Goal: Transaction & Acquisition: Purchase product/service

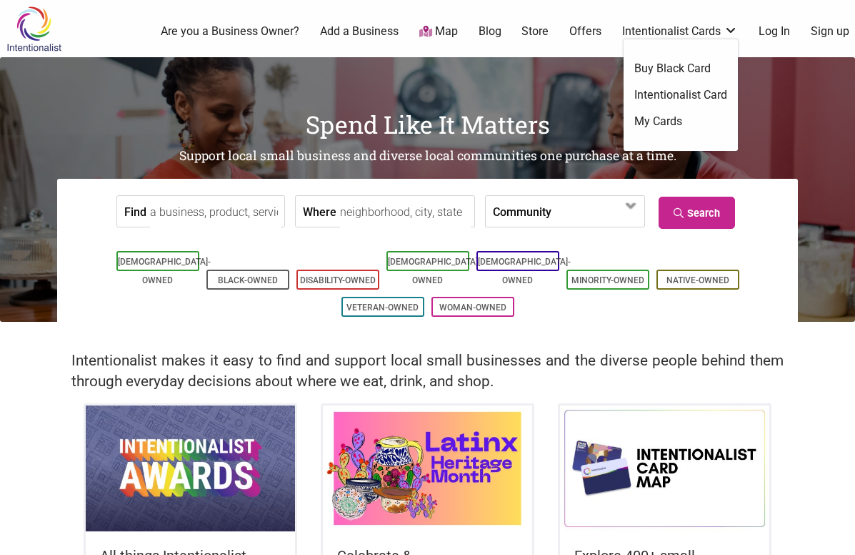
click at [669, 96] on link "Intentionalist Card" at bounding box center [681, 95] width 93 height 16
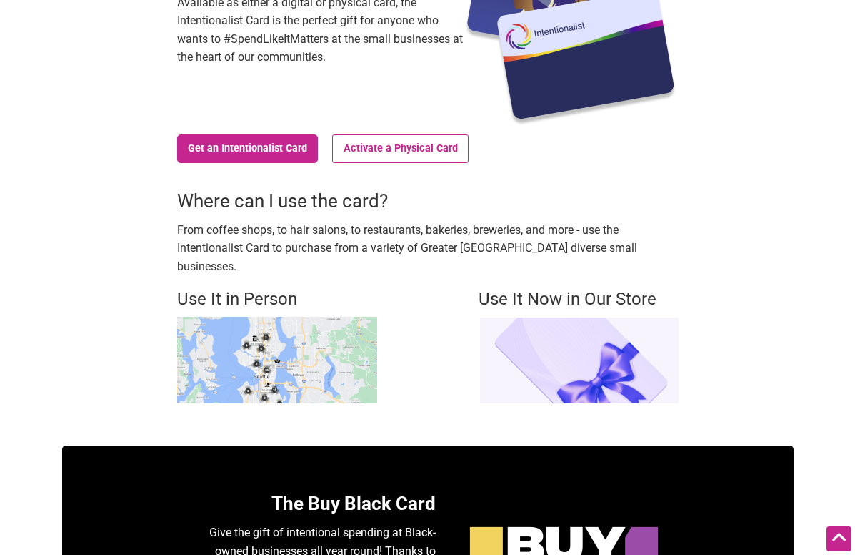
scroll to position [242, 0]
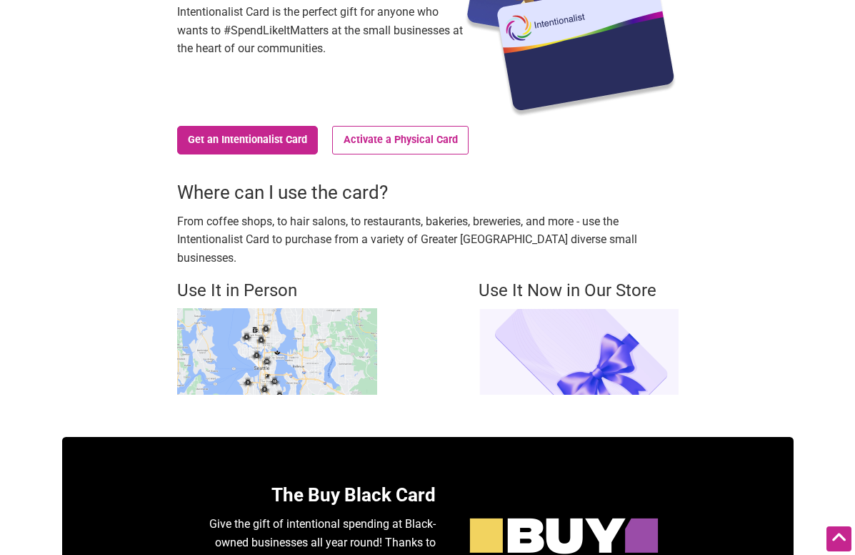
click at [322, 315] on img at bounding box center [277, 351] width 200 height 86
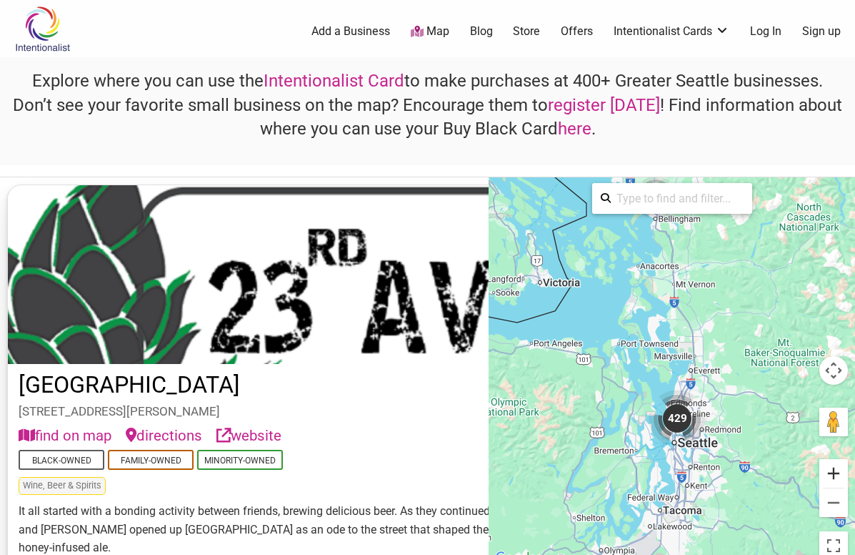
click at [835, 470] on button "Zoom in" at bounding box center [834, 473] width 29 height 29
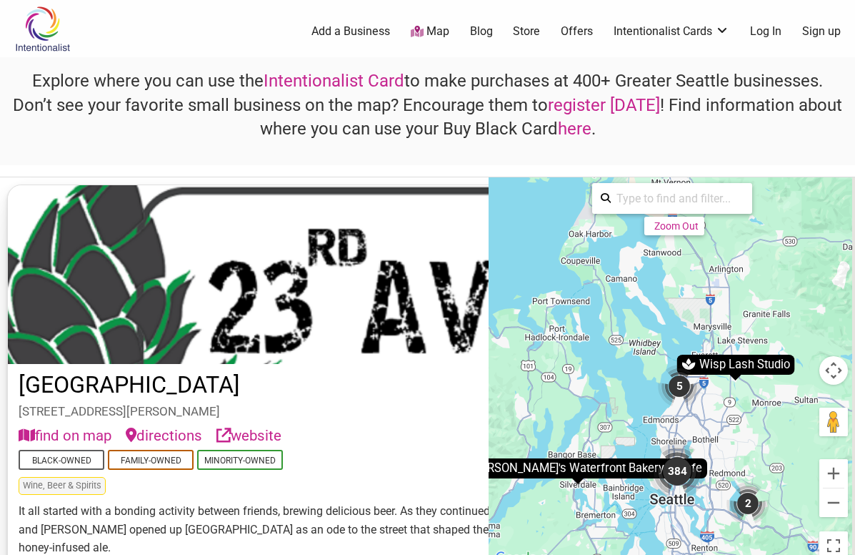
drag, startPoint x: 742, startPoint y: 487, endPoint x: 672, endPoint y: 366, distance: 140.2
click at [671, 365] on div "To activate drag with keyboard, press Alt + Enter. Once in keyboard drag state,…" at bounding box center [672, 371] width 367 height 389
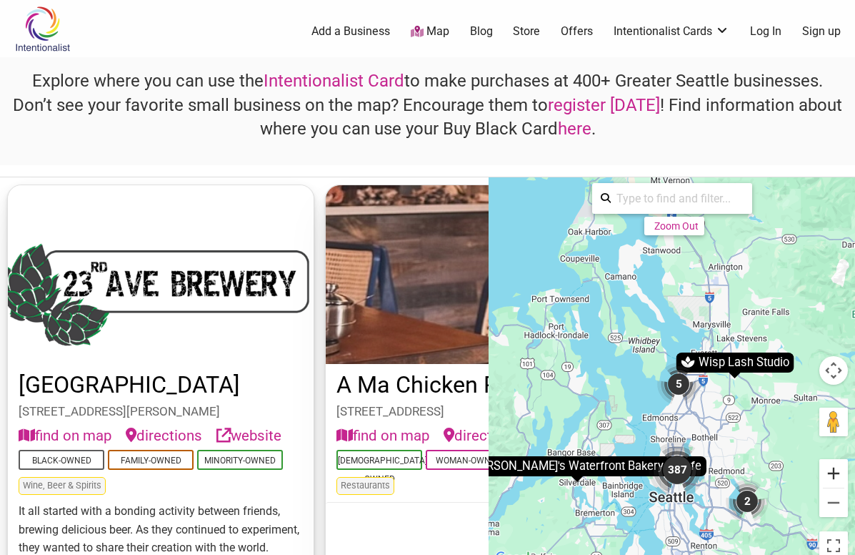
click at [838, 480] on button "Zoom in" at bounding box center [834, 473] width 29 height 29
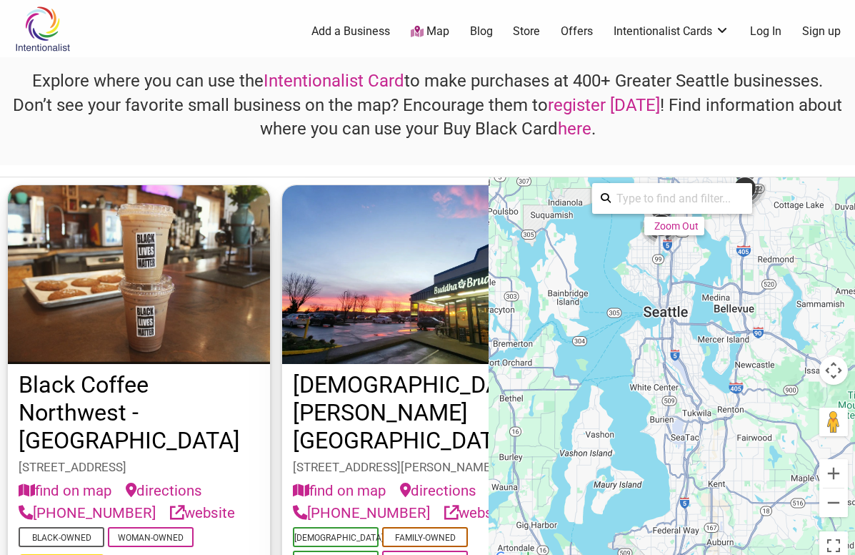
drag, startPoint x: 746, startPoint y: 517, endPoint x: 738, endPoint y: 206, distance: 311.7
click at [738, 206] on div "To navigate, press the arrow keys. To activate drag with keyboard, press Alt + …" at bounding box center [672, 371] width 367 height 389
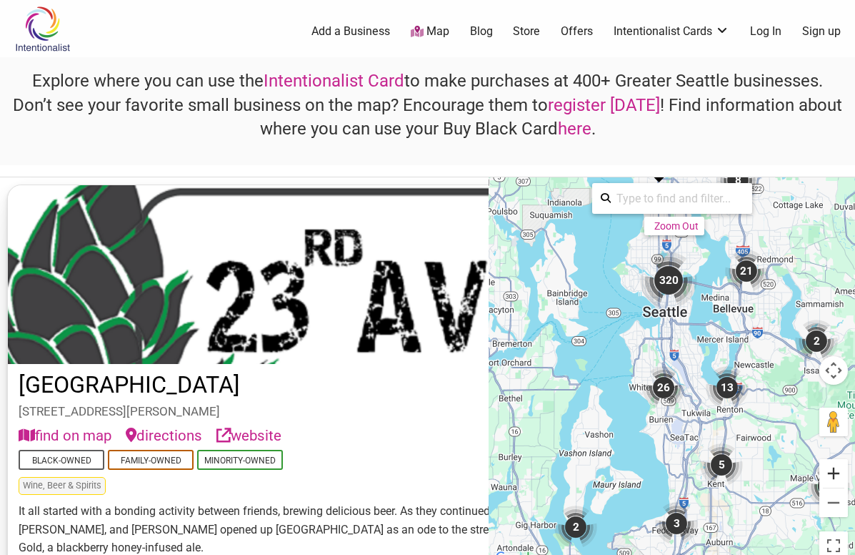
click at [836, 468] on button "Zoom in" at bounding box center [834, 473] width 29 height 29
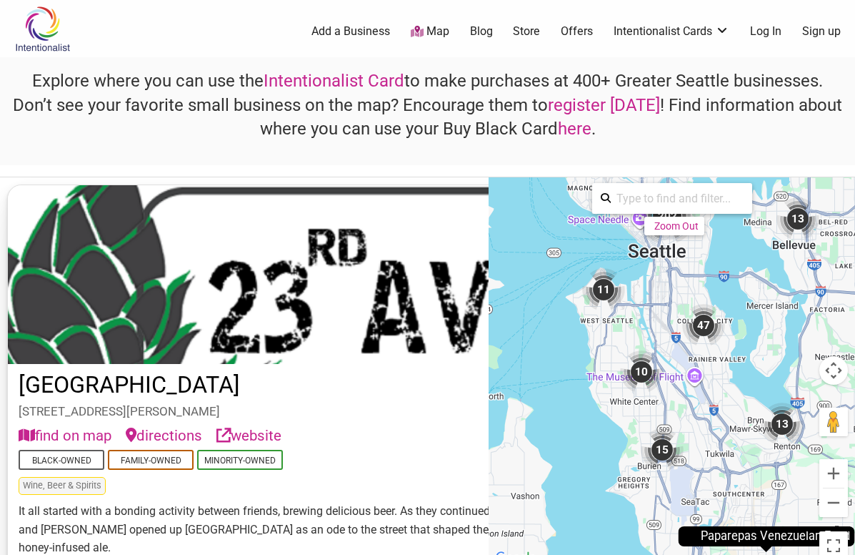
drag, startPoint x: 685, startPoint y: 282, endPoint x: 687, endPoint y: 393, distance: 110.8
click at [687, 393] on div "To activate drag with keyboard, press Alt + Enter. Once in keyboard drag state,…" at bounding box center [672, 371] width 367 height 389
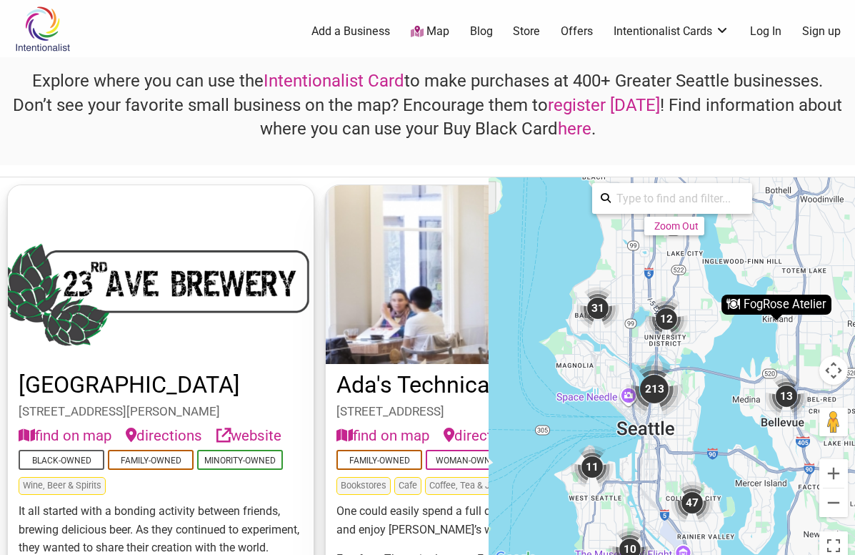
drag, startPoint x: 694, startPoint y: 301, endPoint x: 682, endPoint y: 432, distance: 132.1
click at [681, 432] on div "To activate drag with keyboard, press Alt + Enter. Once in keyboard drag state,…" at bounding box center [672, 371] width 367 height 389
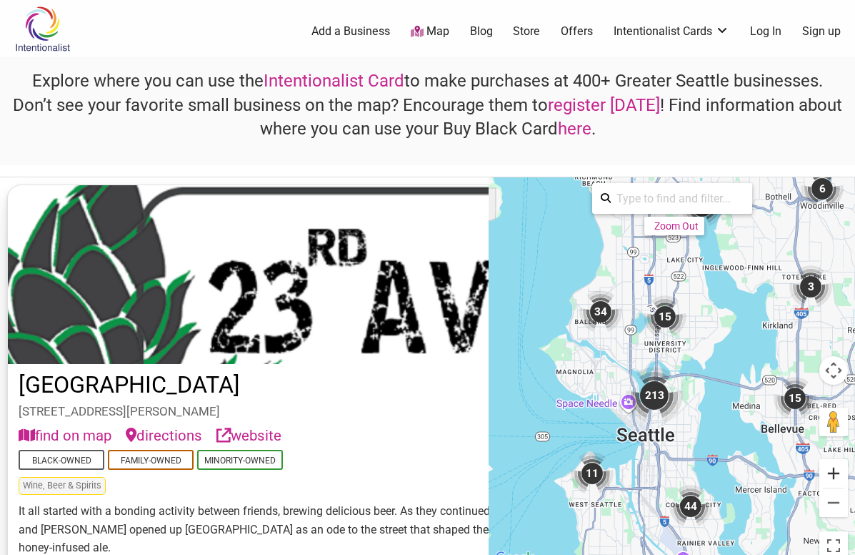
click at [831, 470] on button "Zoom in" at bounding box center [834, 473] width 29 height 29
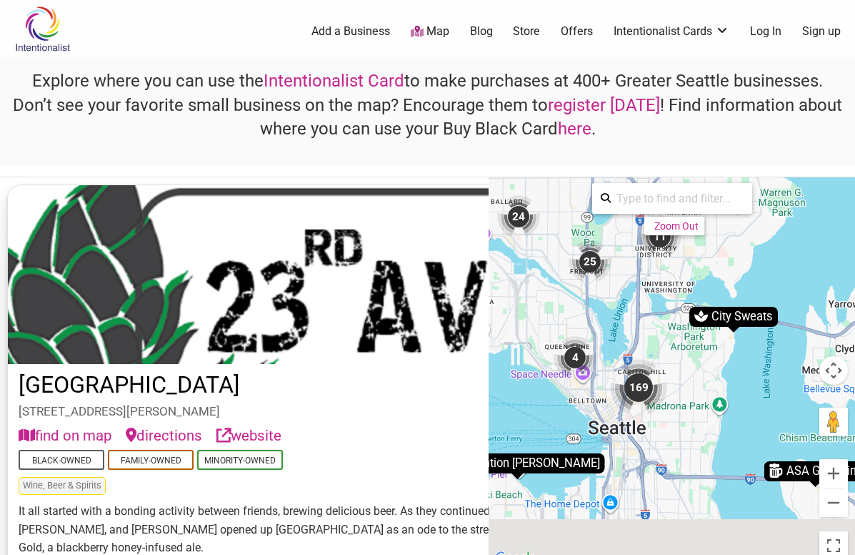
drag, startPoint x: 691, startPoint y: 489, endPoint x: 688, endPoint y: 416, distance: 72.9
click at [688, 416] on div "To activate drag with keyboard, press Alt + Enter. Once in keyboard drag state,…" at bounding box center [672, 371] width 367 height 389
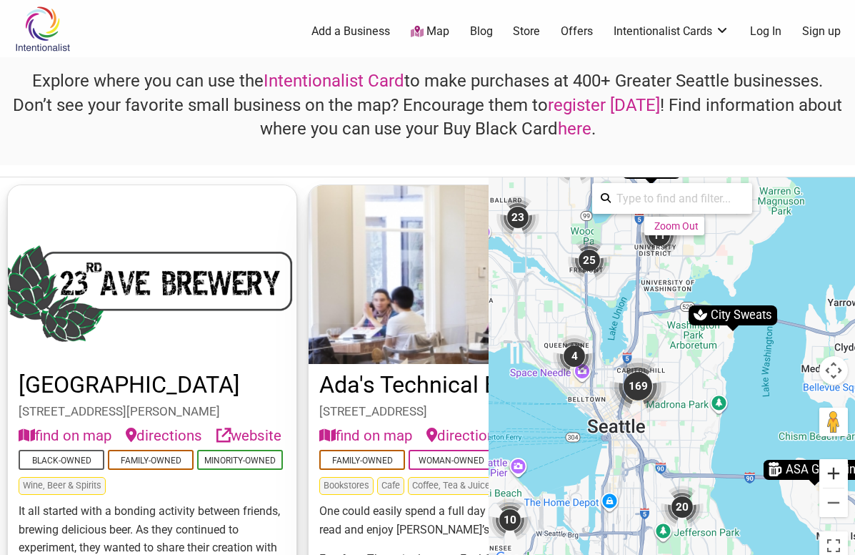
click at [836, 480] on button "Zoom in" at bounding box center [834, 473] width 29 height 29
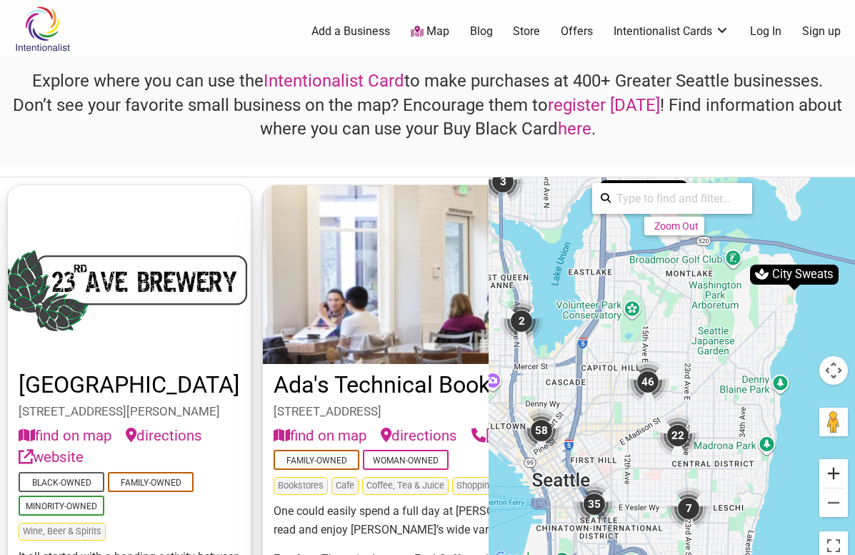
click at [834, 469] on button "Zoom in" at bounding box center [834, 473] width 29 height 29
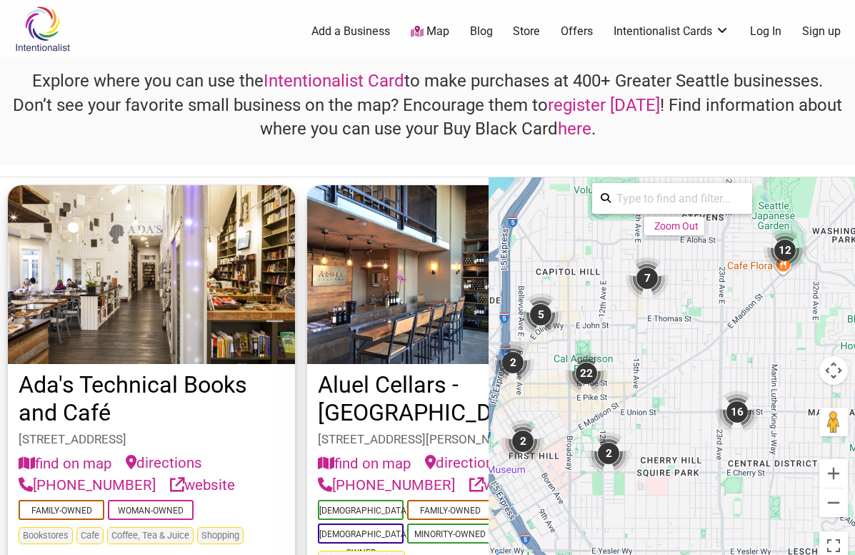
drag, startPoint x: 753, startPoint y: 490, endPoint x: 773, endPoint y: 397, distance: 94.2
click at [773, 397] on div "To activate drag with keyboard, press Alt + Enter. Once in keyboard drag state,…" at bounding box center [672, 371] width 367 height 389
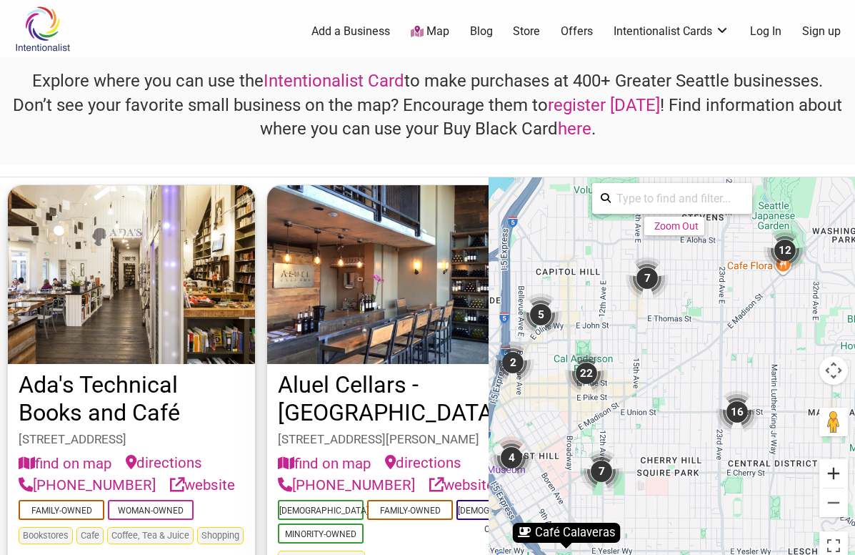
click at [837, 470] on button "Zoom in" at bounding box center [834, 473] width 29 height 29
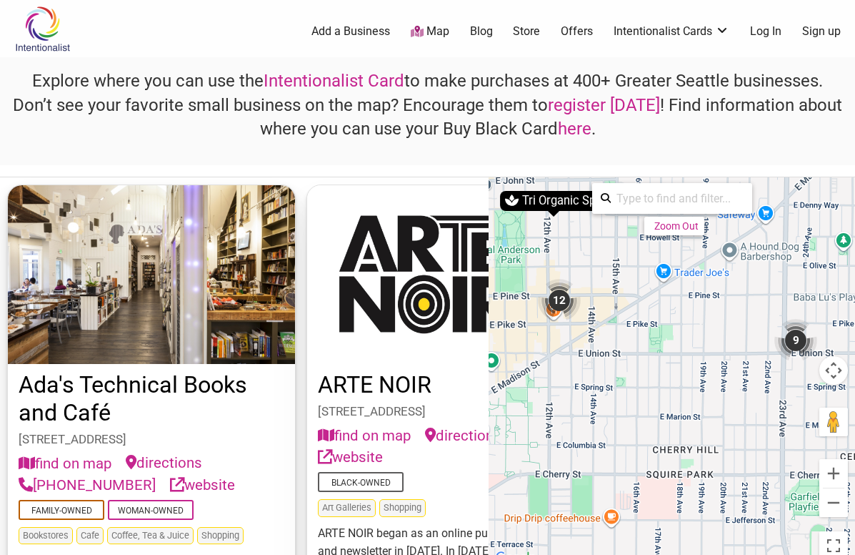
drag, startPoint x: 734, startPoint y: 463, endPoint x: 749, endPoint y: 363, distance: 101.2
click at [749, 363] on div "To activate drag with keyboard, press Alt + Enter. Once in keyboard drag state,…" at bounding box center [672, 371] width 367 height 389
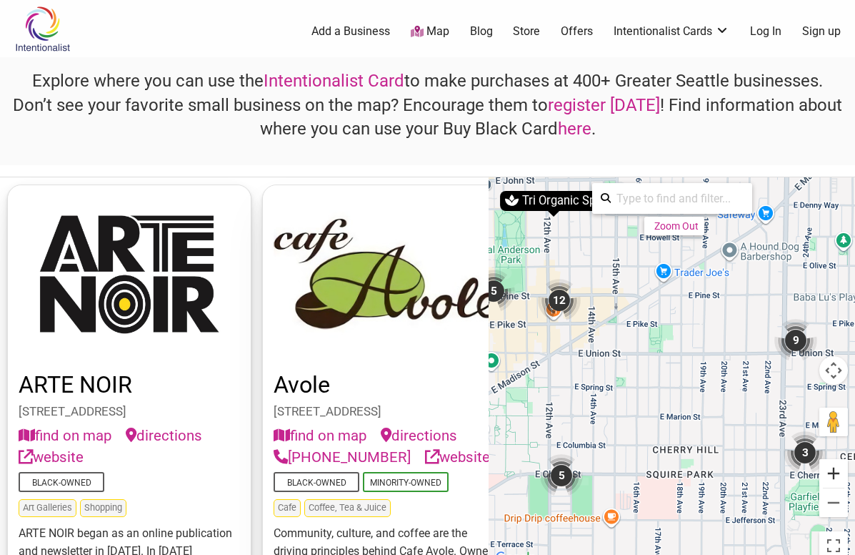
click at [835, 469] on button "Zoom in" at bounding box center [834, 473] width 29 height 29
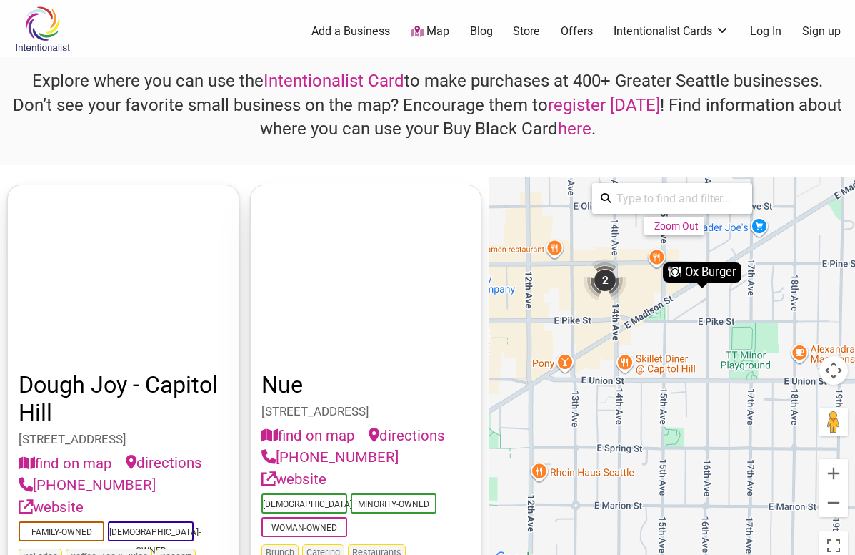
drag, startPoint x: 591, startPoint y: 352, endPoint x: 702, endPoint y: 407, distance: 124.0
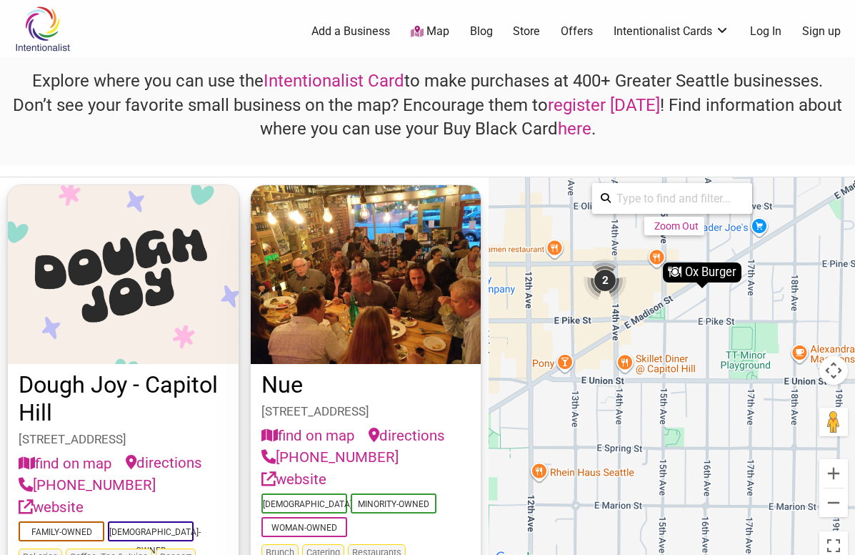
click at [702, 404] on div "To activate drag with keyboard, press Alt + Enter. Once in keyboard drag state,…" at bounding box center [672, 371] width 367 height 389
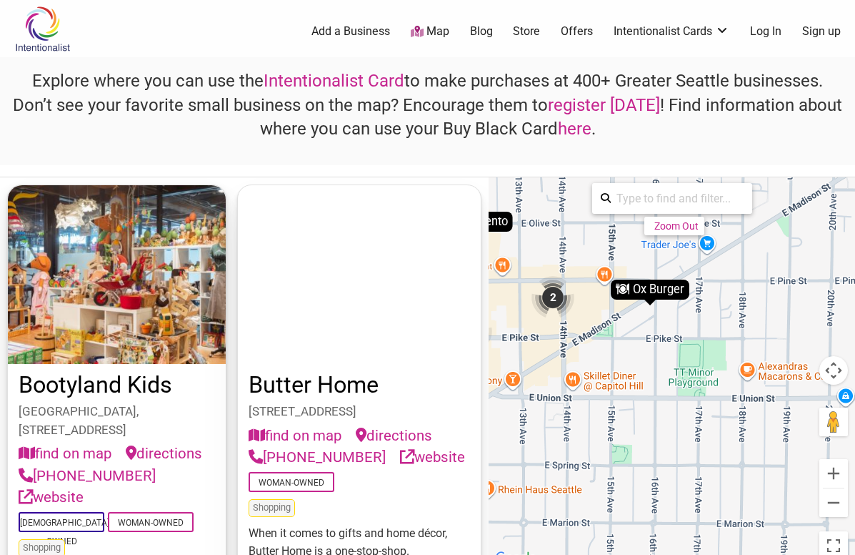
drag, startPoint x: 745, startPoint y: 376, endPoint x: 683, endPoint y: 389, distance: 62.8
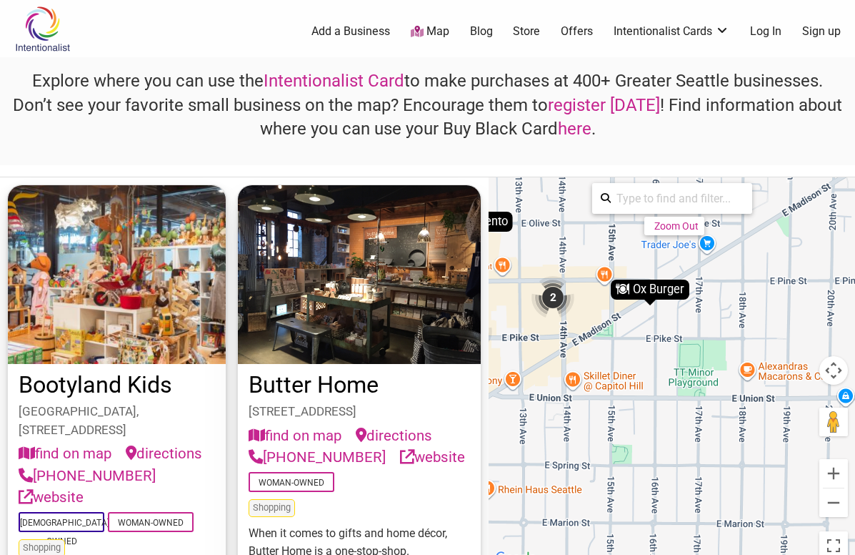
click at [683, 389] on div "To activate drag with keyboard, press Alt + Enter. Once in keyboard drag state,…" at bounding box center [672, 371] width 367 height 389
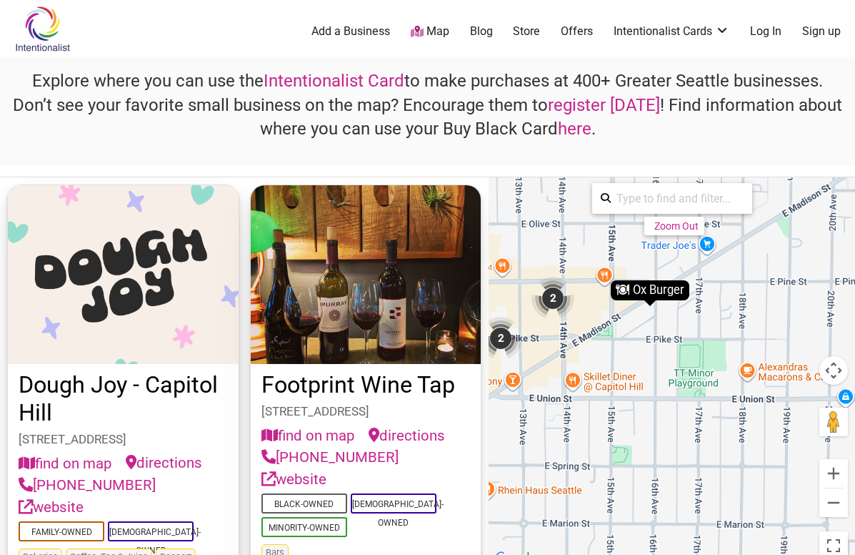
click at [727, 295] on div "To activate drag with keyboard, press Alt + Enter. Once in keyboard drag state,…" at bounding box center [672, 371] width 367 height 389
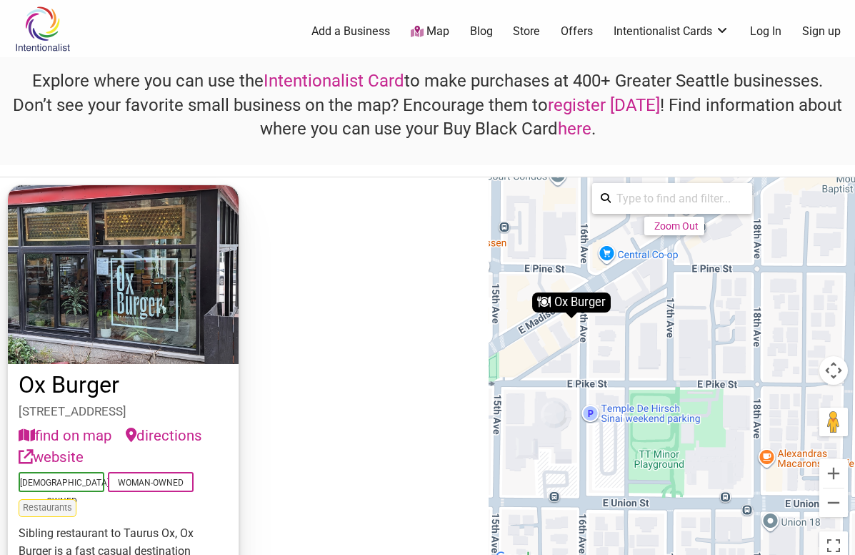
click at [727, 295] on div "To activate drag with keyboard, press Alt + Enter. Once in keyboard drag state,…" at bounding box center [672, 371] width 367 height 389
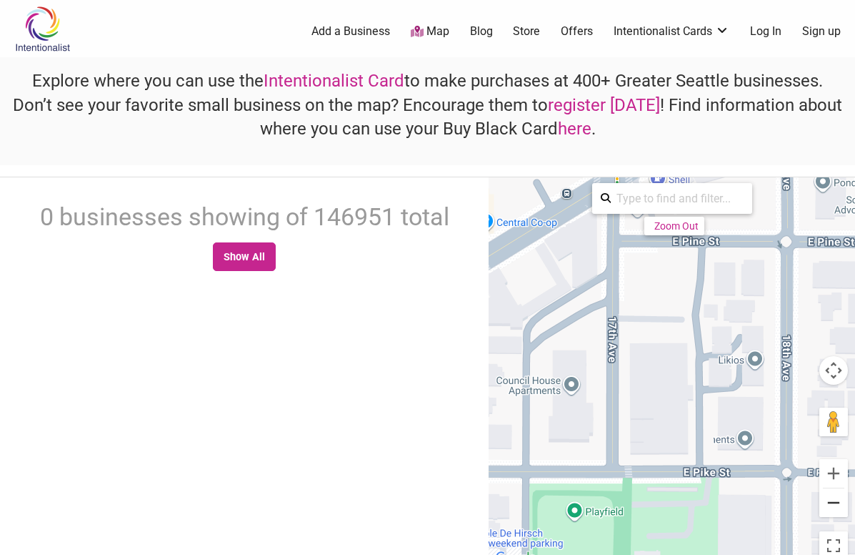
click at [840, 507] on button "Zoom out" at bounding box center [834, 502] width 29 height 29
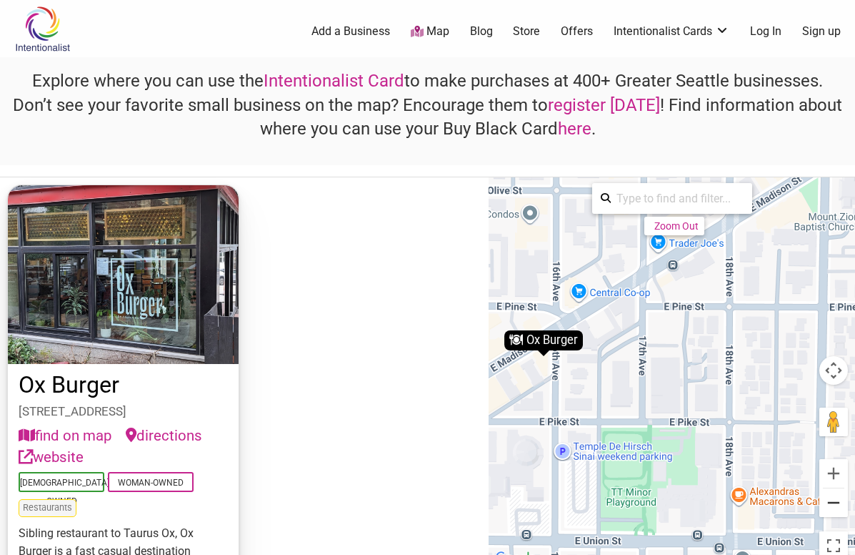
click at [840, 507] on button "Zoom out" at bounding box center [834, 502] width 29 height 29
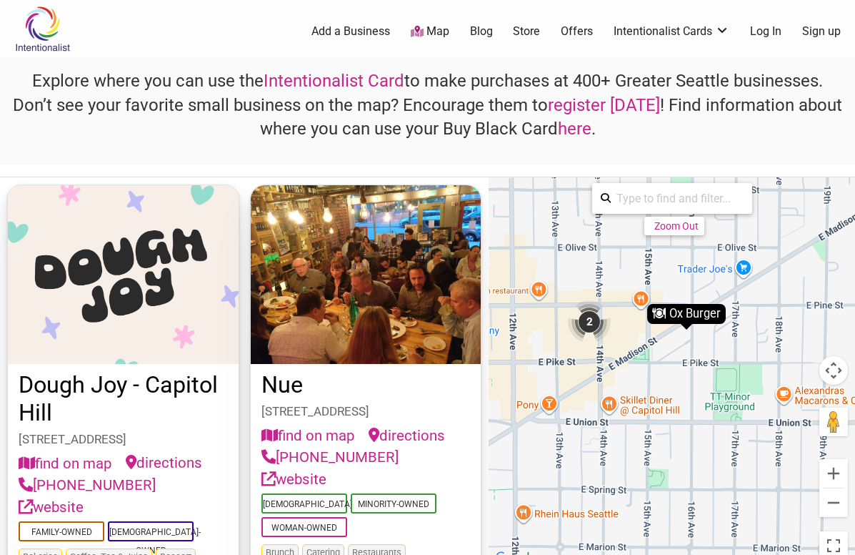
drag, startPoint x: 604, startPoint y: 471, endPoint x: 685, endPoint y: 434, distance: 89.2
click at [685, 436] on div "To activate drag with keyboard, press Alt + Enter. Once in keyboard drag state,…" at bounding box center [672, 371] width 367 height 389
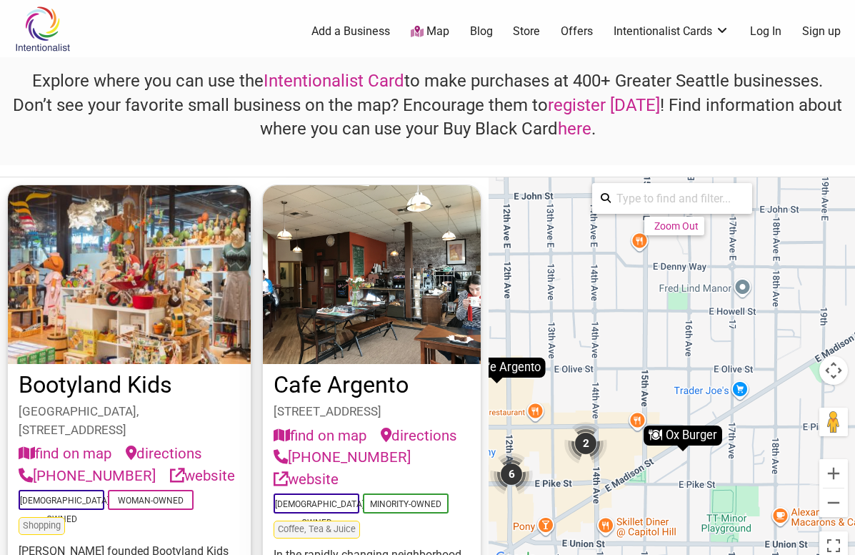
drag, startPoint x: 570, startPoint y: 437, endPoint x: 568, endPoint y: 559, distance: 121.5
click at [568, 554] on div "To activate drag with keyboard, press Alt + Enter. Once in keyboard drag state,…" at bounding box center [672, 371] width 367 height 389
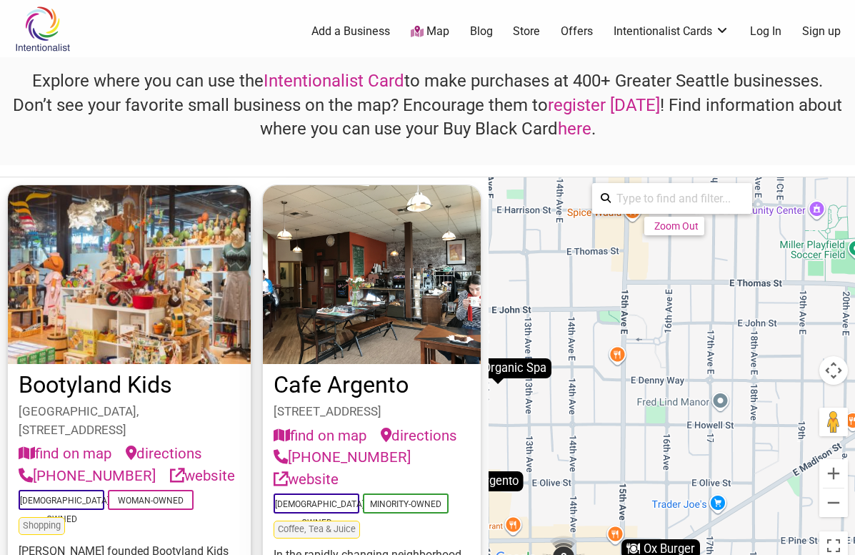
drag, startPoint x: 661, startPoint y: 348, endPoint x: 645, endPoint y: 465, distance: 118.2
click at [645, 465] on div "To activate drag with keyboard, press Alt + Enter. Once in keyboard drag state,…" at bounding box center [672, 371] width 367 height 389
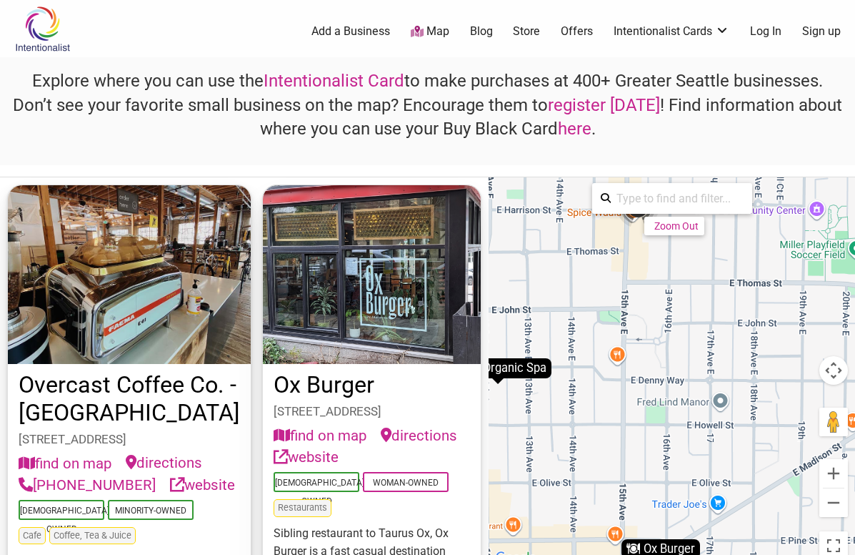
click at [637, 403] on div "To activate drag with keyboard, press Alt + Enter. Once in keyboard drag state,…" at bounding box center [672, 371] width 367 height 389
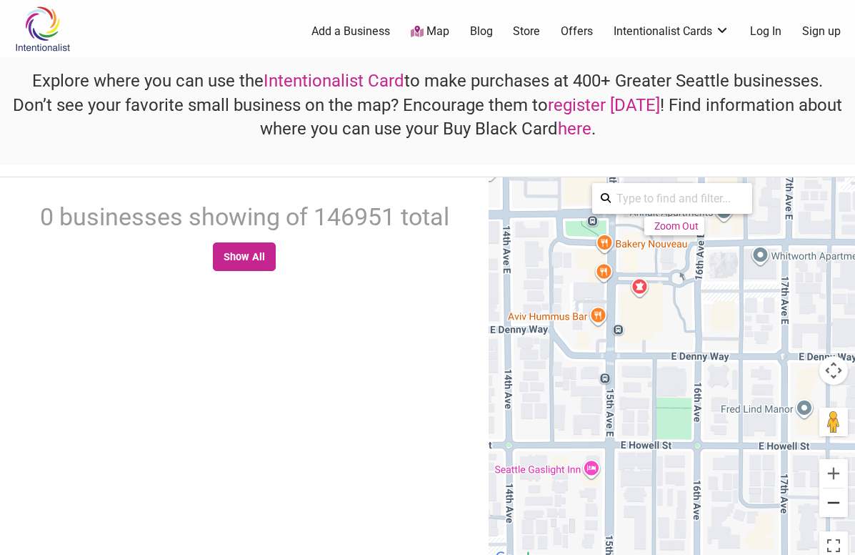
click at [832, 495] on button "Zoom out" at bounding box center [834, 502] width 29 height 29
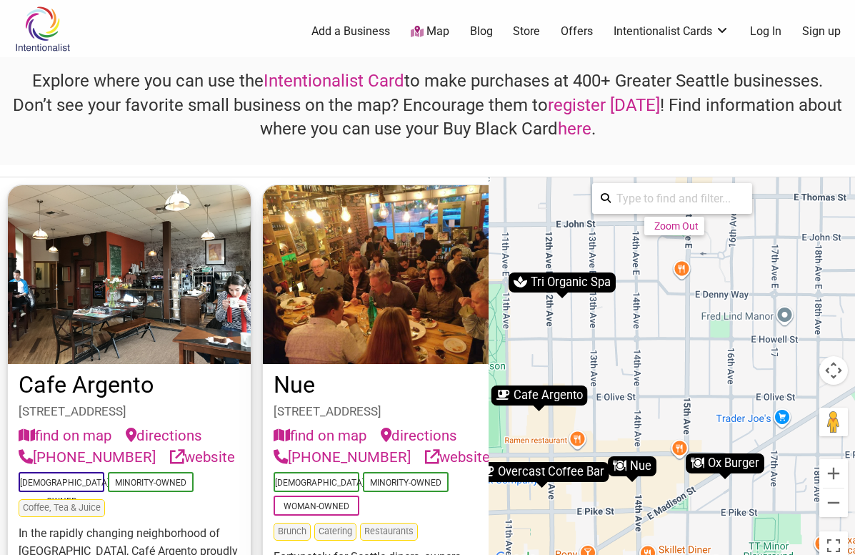
drag, startPoint x: 590, startPoint y: 407, endPoint x: 638, endPoint y: 336, distance: 86.4
click at [638, 336] on div "To activate drag with keyboard, press Alt + Enter. Once in keyboard drag state,…" at bounding box center [672, 371] width 367 height 389
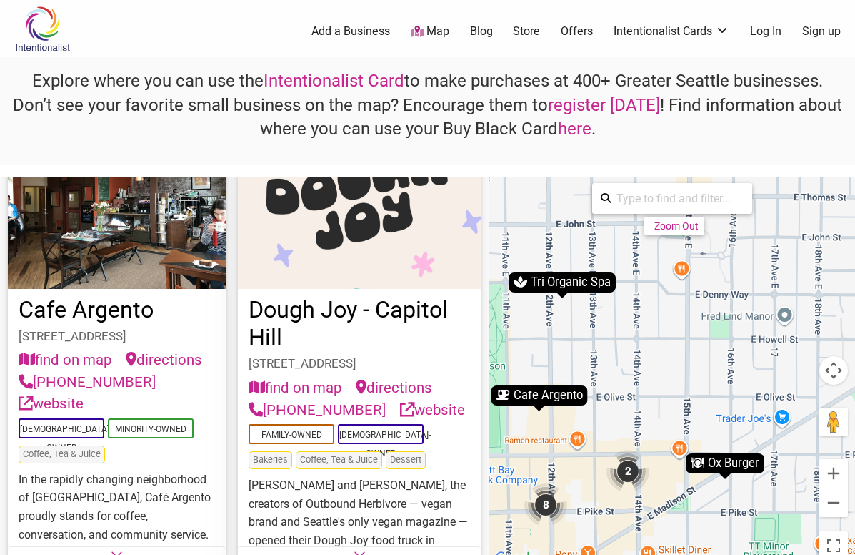
scroll to position [559, 0]
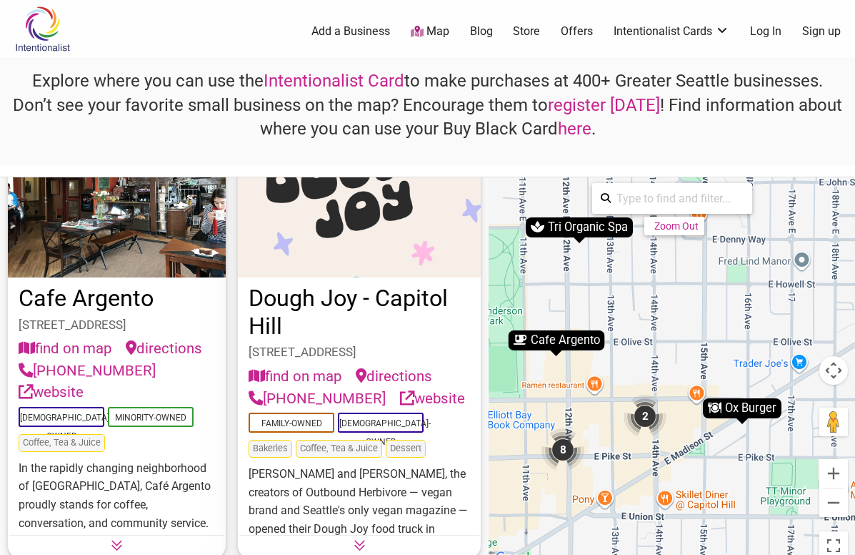
drag, startPoint x: 669, startPoint y: 478, endPoint x: 686, endPoint y: 420, distance: 60.4
click at [686, 420] on div "To activate drag with keyboard, press Alt + Enter. Once in keyboard drag state,…" at bounding box center [672, 371] width 367 height 389
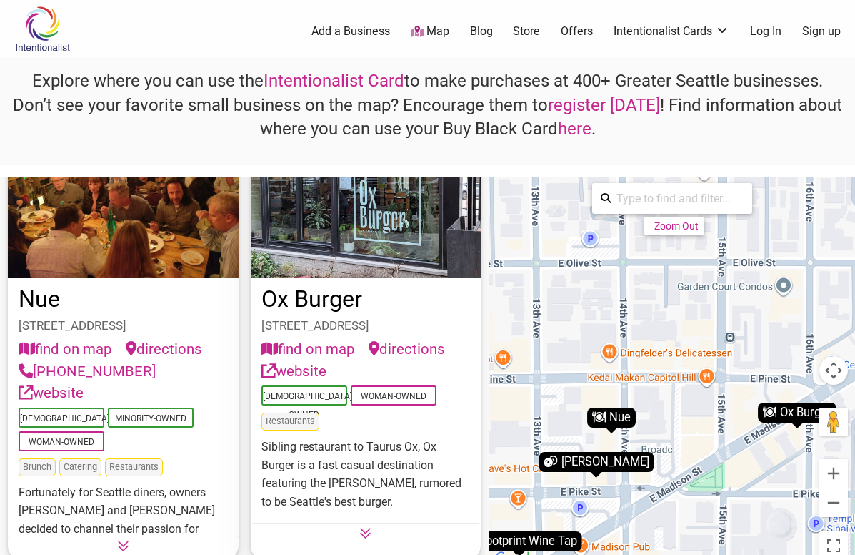
scroll to position [87, 0]
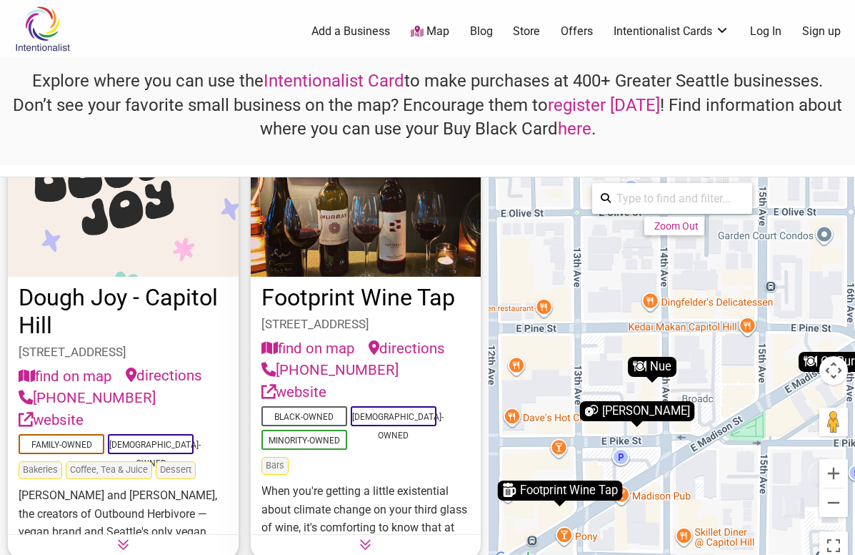
drag, startPoint x: 672, startPoint y: 452, endPoint x: 717, endPoint y: 398, distance: 71.0
click at [717, 398] on div "To activate drag with keyboard, press Alt + Enter. Once in keyboard drag state,…" at bounding box center [672, 371] width 367 height 389
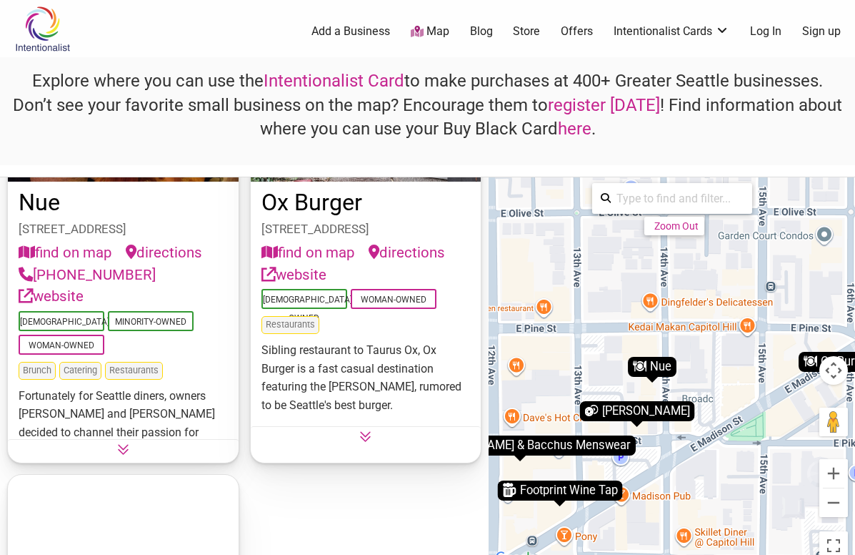
scroll to position [637, 0]
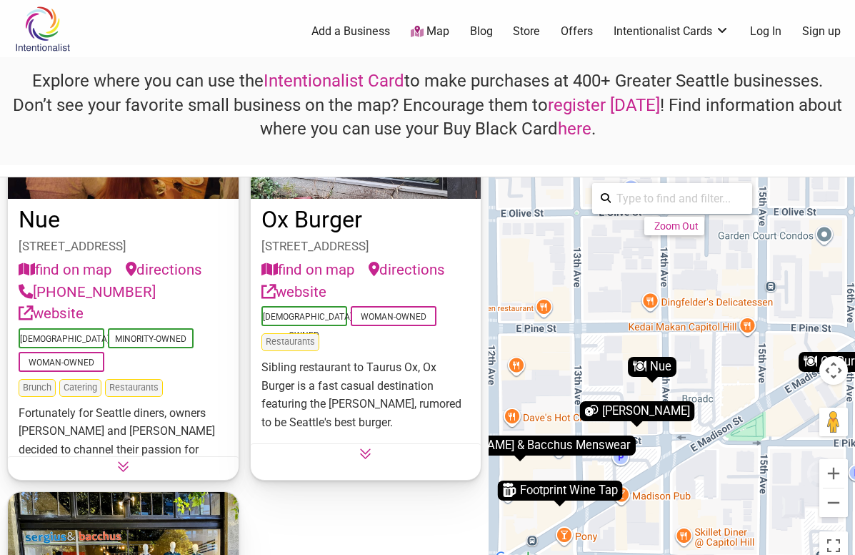
click at [84, 302] on link "website" at bounding box center [51, 313] width 65 height 22
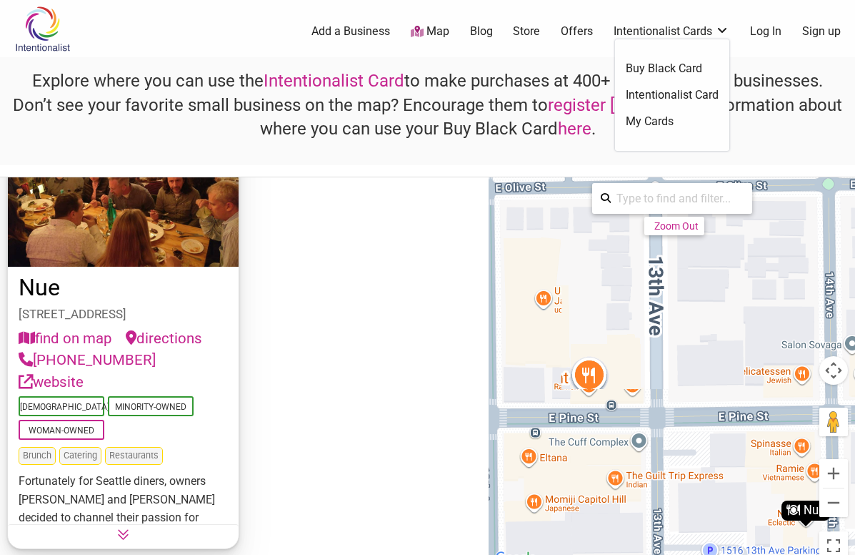
scroll to position [96, 0]
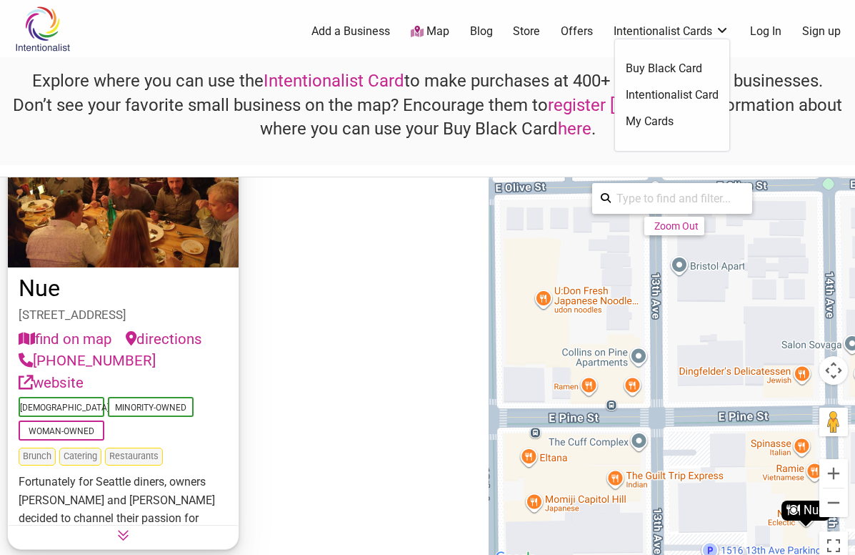
click at [687, 31] on link "Intentionalist Cards" at bounding box center [672, 32] width 116 height 16
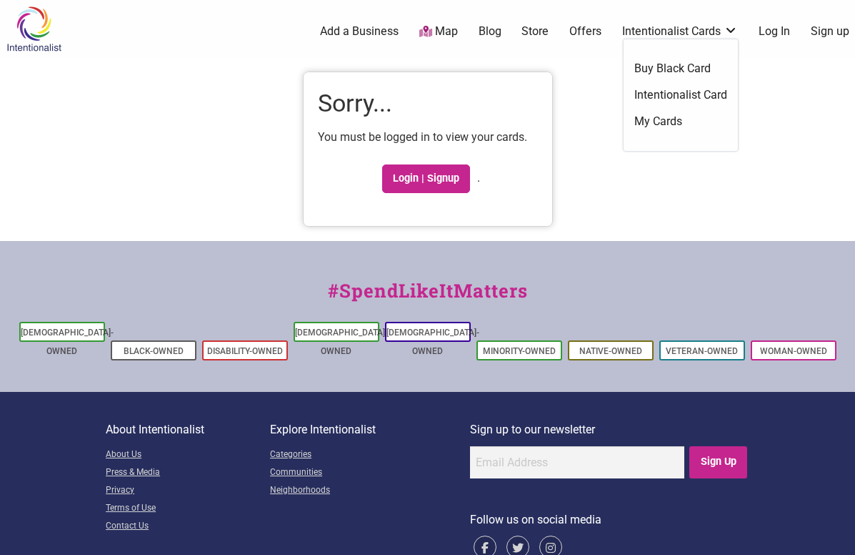
click at [655, 96] on link "Intentionalist Card" at bounding box center [681, 95] width 93 height 16
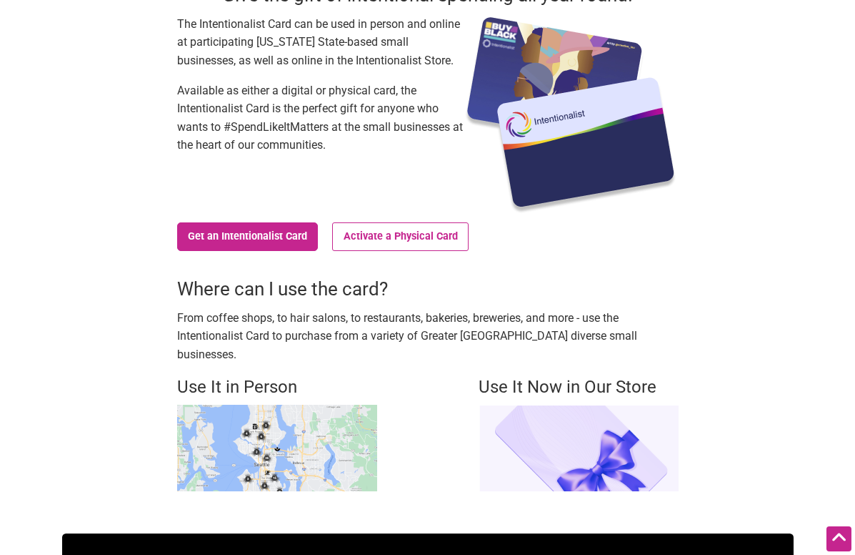
scroll to position [186, 0]
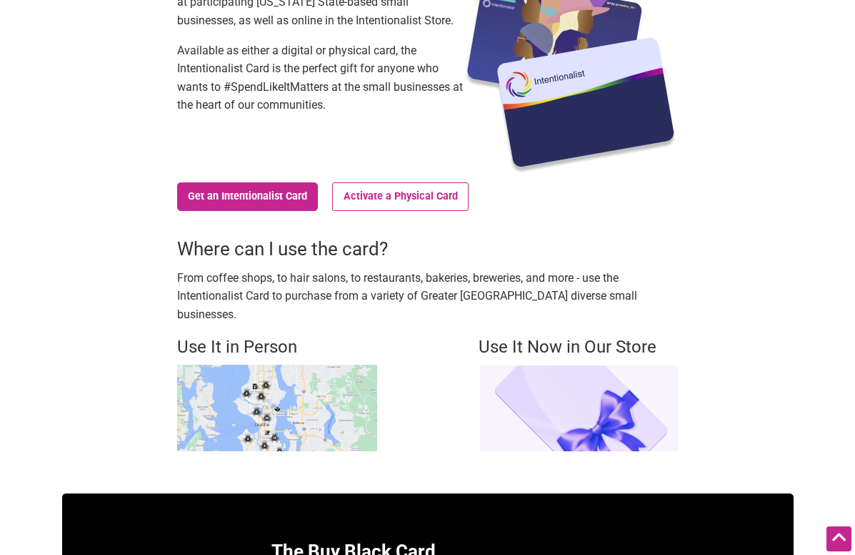
click at [534, 374] on img at bounding box center [579, 407] width 200 height 86
click at [280, 202] on link "Get an Intentionalist Card" at bounding box center [247, 196] width 141 height 29
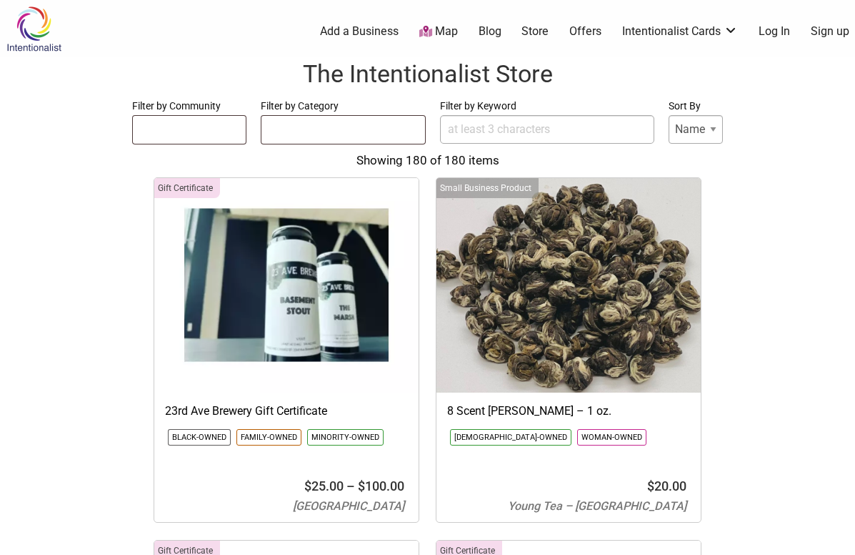
select select
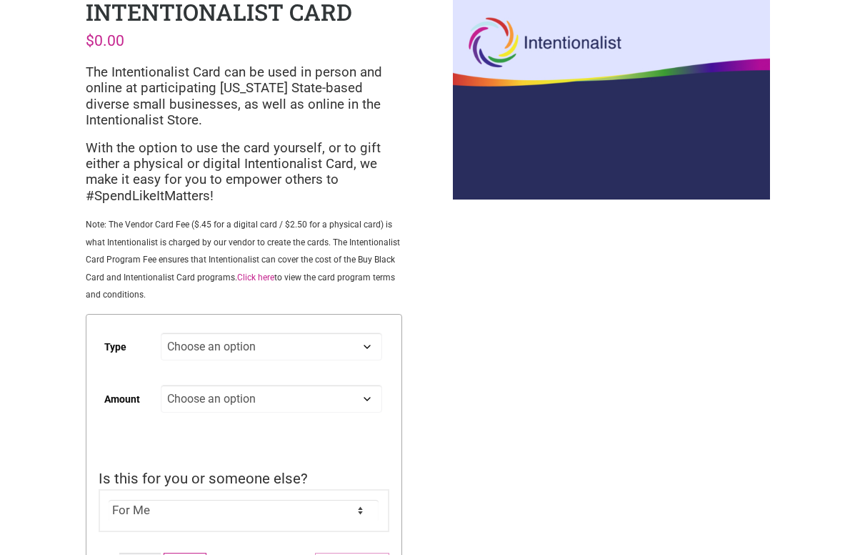
scroll to position [75, 0]
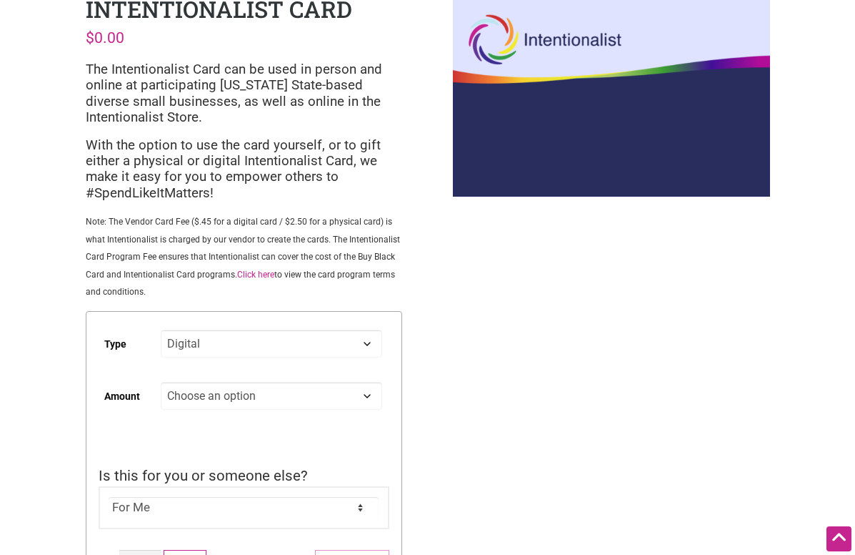
select select "Digital"
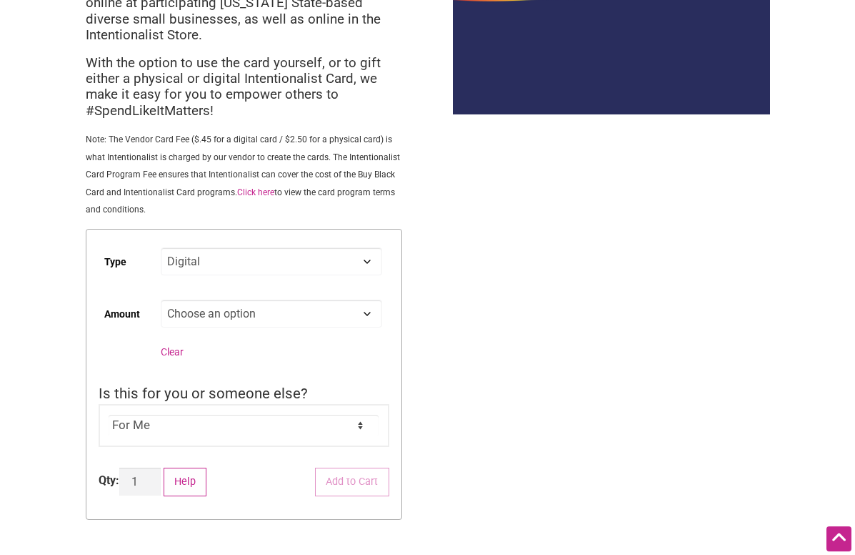
scroll to position [159, 0]
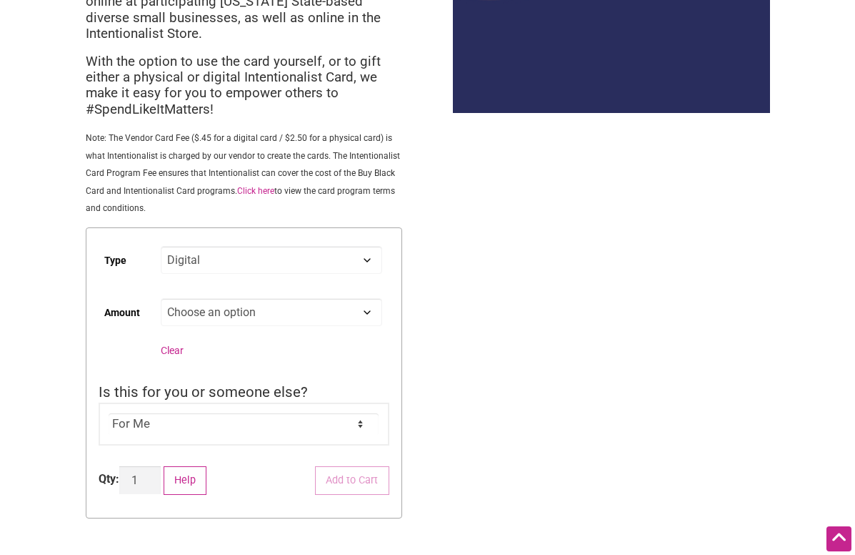
select select "25"
select select "Digital"
select select "25"
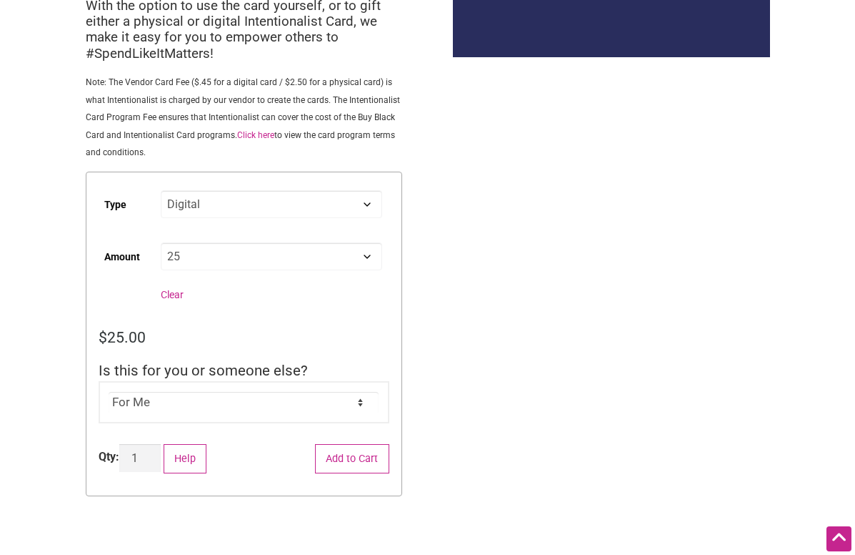
scroll to position [215, 0]
select select "For Someone Else"
click option "For Someone Else" at bounding box center [0, 0] width 0 height 0
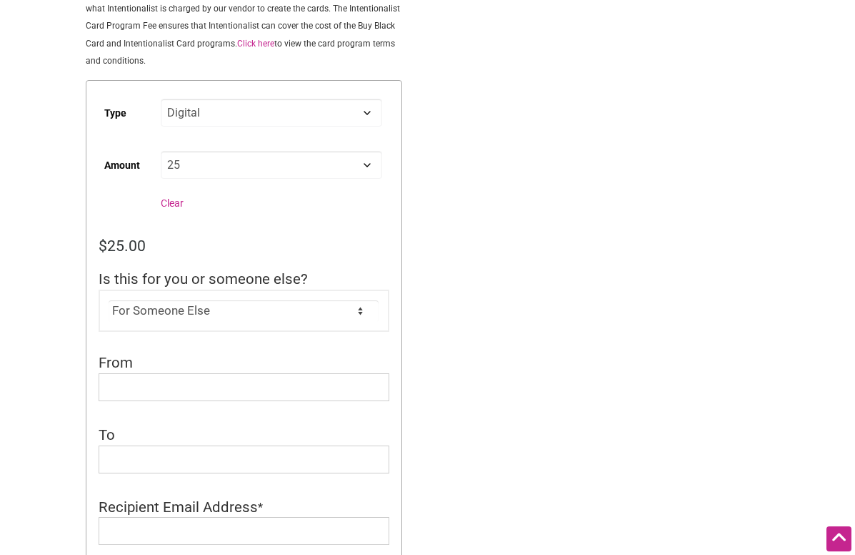
scroll to position [312, 0]
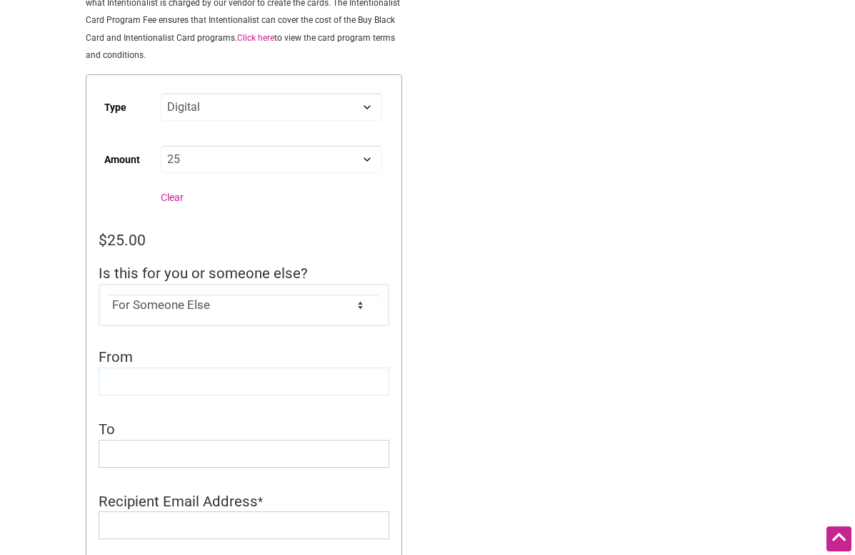
click at [349, 378] on input "From" at bounding box center [244, 381] width 291 height 28
type input "Shoko & Cisco"
click at [314, 454] on input "To" at bounding box center [244, 453] width 291 height 28
type input "Toi"
click at [221, 385] on input "Shoko & Cisco" at bounding box center [244, 381] width 291 height 28
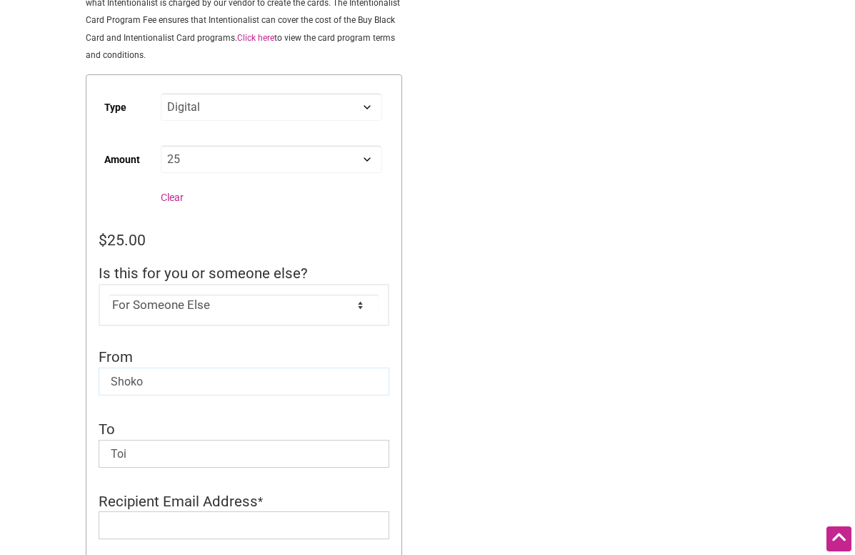
type input "Shoko"
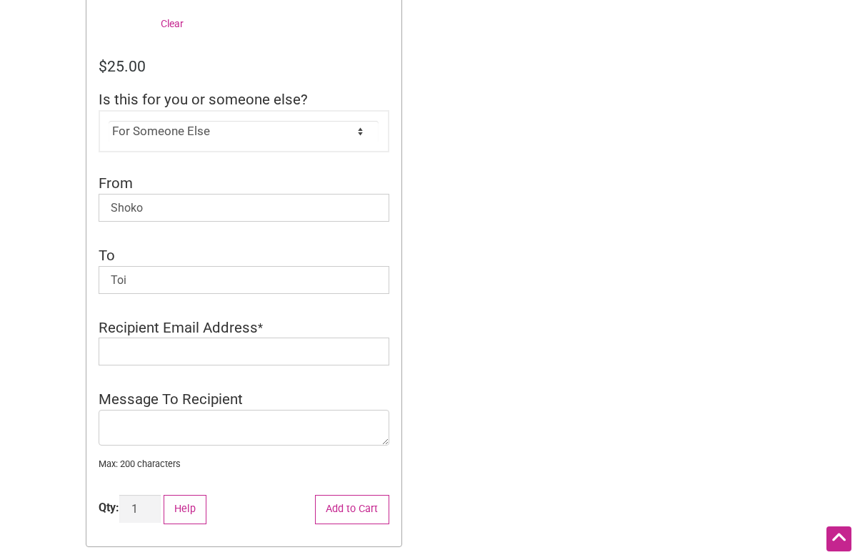
scroll to position [492, 0]
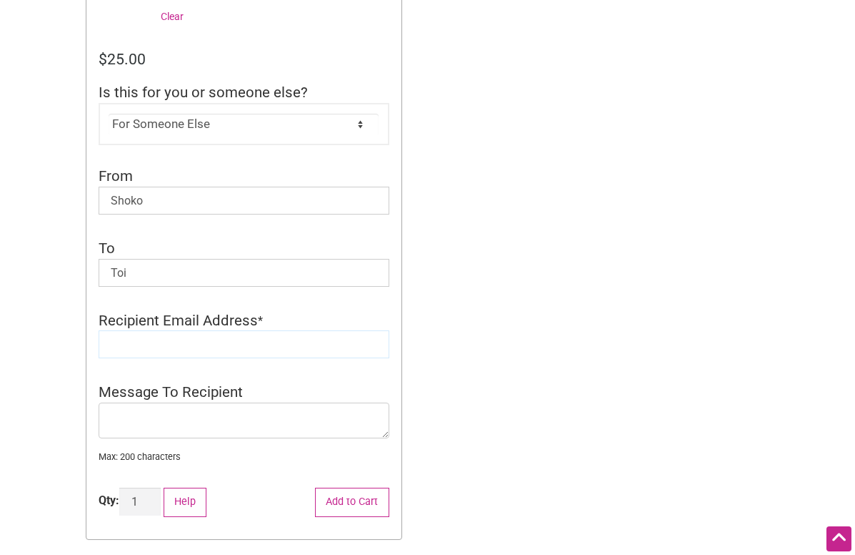
click at [302, 342] on input "Recipient Email Address" at bounding box center [244, 344] width 291 height 28
drag, startPoint x: 164, startPoint y: 342, endPoint x: 88, endPoint y: 346, distance: 76.5
click at [99, 346] on input "toi" at bounding box center [244, 344] width 291 height 28
paste input "sennhausertoi@gmail.com"
type input "sennhausertoi@gmail.com"
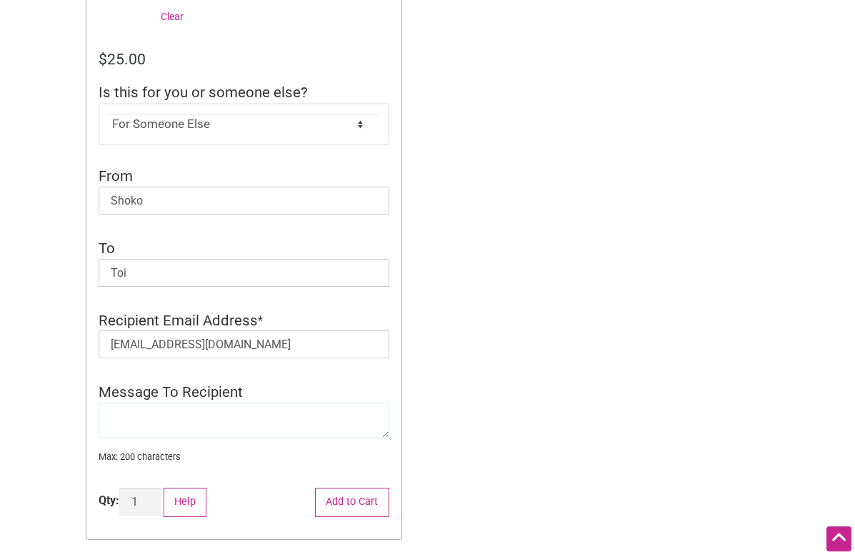
click at [141, 425] on textarea "Message To Recipient" at bounding box center [244, 420] width 291 height 36
type textarea "T"
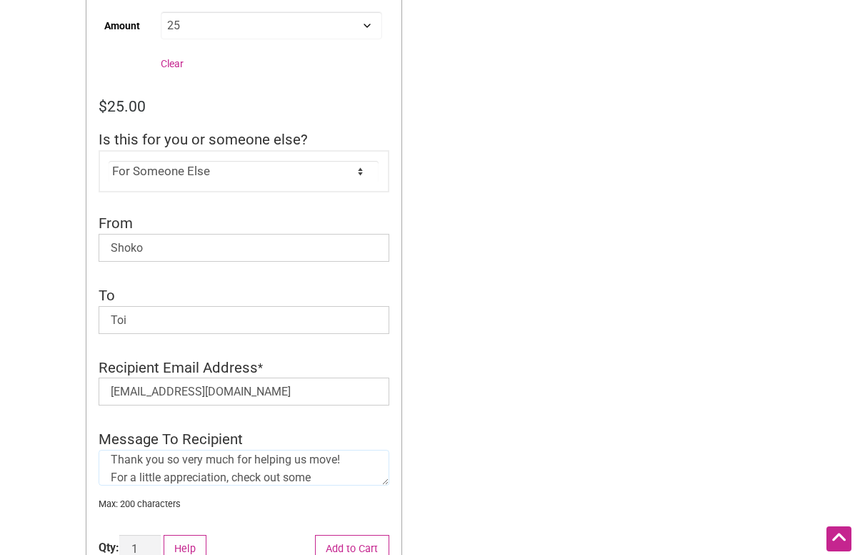
scroll to position [8, 0]
click at [334, 458] on textarea "Thank you so very much for helping us move! For a little appreciation, check ou…" at bounding box center [244, 467] width 291 height 36
click at [232, 465] on textarea "Thank you so very much for helping us move the other day! For a little apprecia…" at bounding box center [244, 467] width 291 height 36
click at [317, 479] on textarea "Thank you so very much for helping us move the other day! For a little apprecia…" at bounding box center [244, 467] width 291 height 36
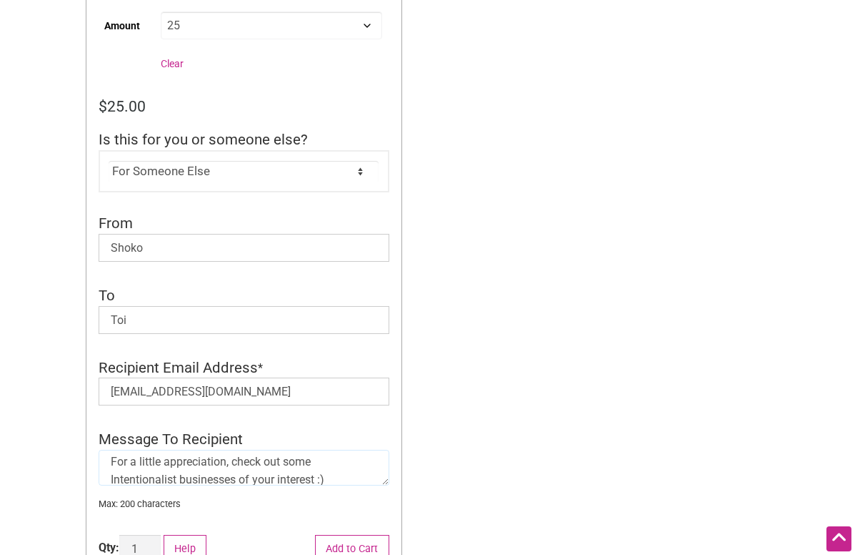
drag, startPoint x: 237, startPoint y: 462, endPoint x: 108, endPoint y: 459, distance: 128.7
click at [108, 459] on textarea "Thank you so very much for helping us move the other day! For a little apprecia…" at bounding box center [244, 467] width 291 height 36
click at [189, 482] on textarea "Thank you so very much for helping us move the other day! Check out some Intent…" at bounding box center [244, 467] width 291 height 36
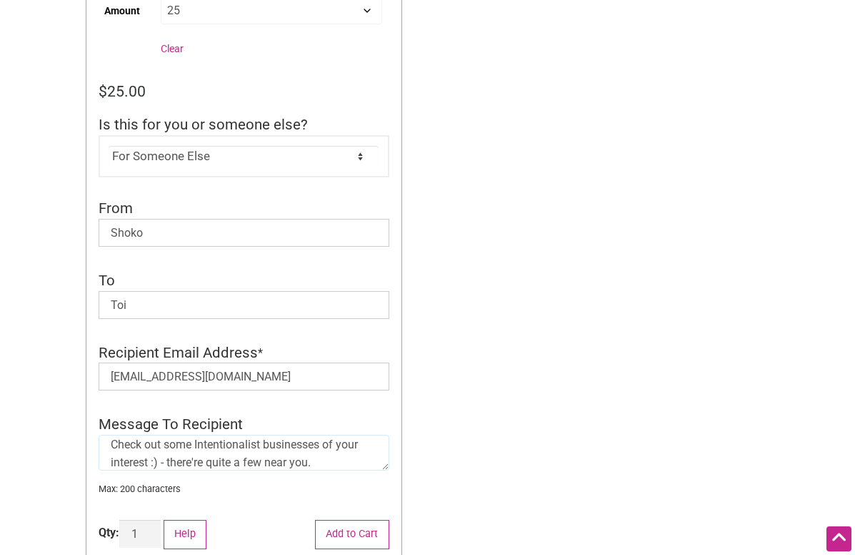
scroll to position [462, 0]
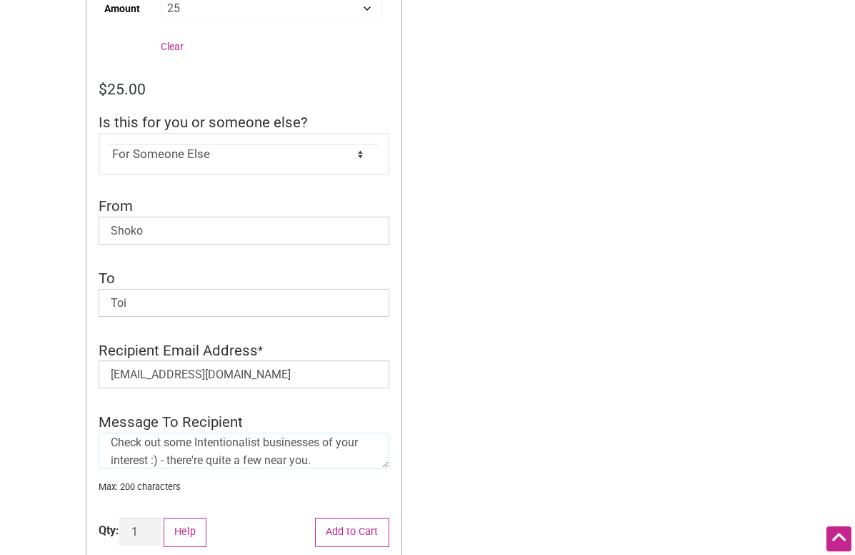
click at [172, 462] on textarea "Thank you so very much for helping us move the other day! Check out some Intent…" at bounding box center [244, 450] width 291 height 36
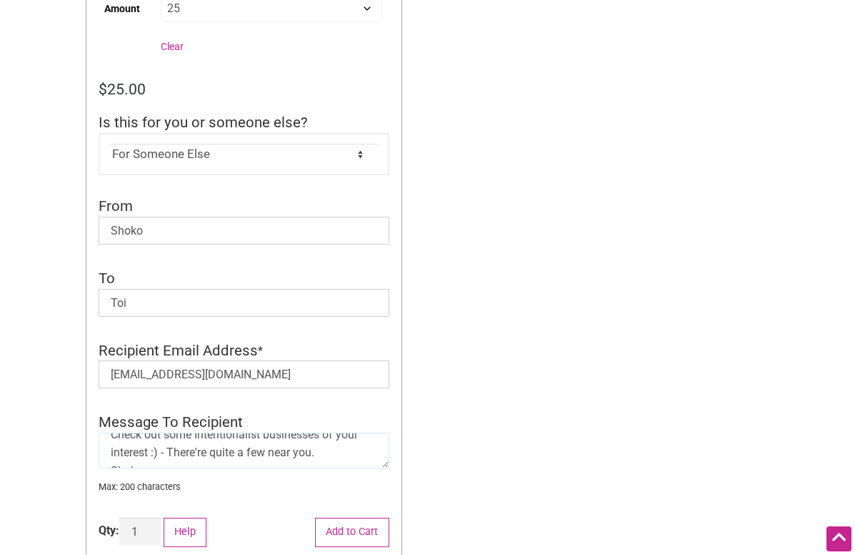
scroll to position [64, 0]
click at [317, 444] on textarea "Thank you so very much for helping us move the other day! Check out some Intent…" at bounding box center [244, 450] width 291 height 36
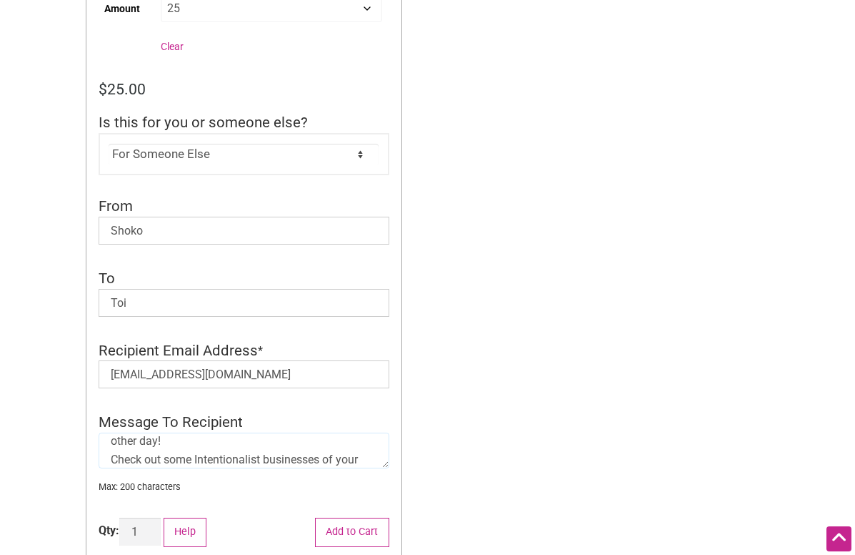
scroll to position [0, 0]
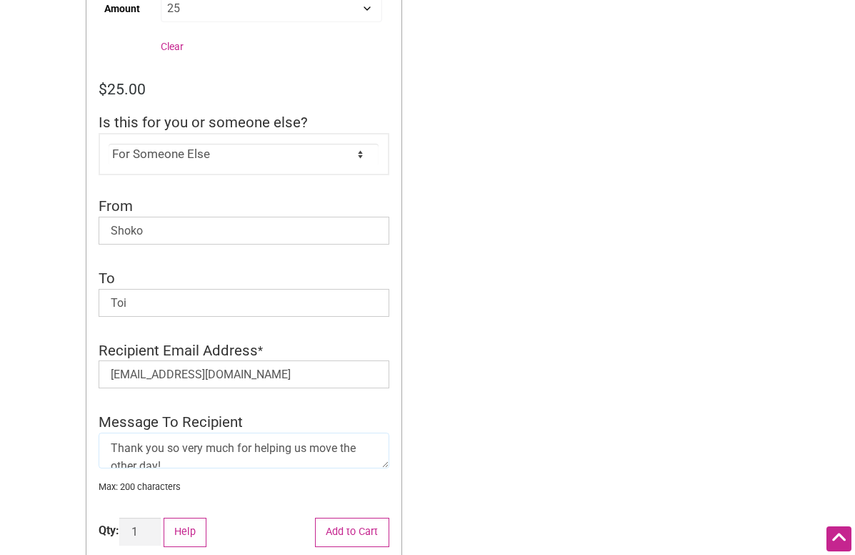
click at [114, 448] on textarea "Thank you so very much for helping us move the other day! Check out some Intent…" at bounding box center [244, 450] width 291 height 36
click at [203, 457] on textarea "Toi, thank you so very much for helping us move the other day! Check out some I…" at bounding box center [244, 450] width 291 height 36
click at [184, 447] on textarea "Toi, thank you so very much for helping us move the other day! Check out some I…" at bounding box center [244, 450] width 291 height 36
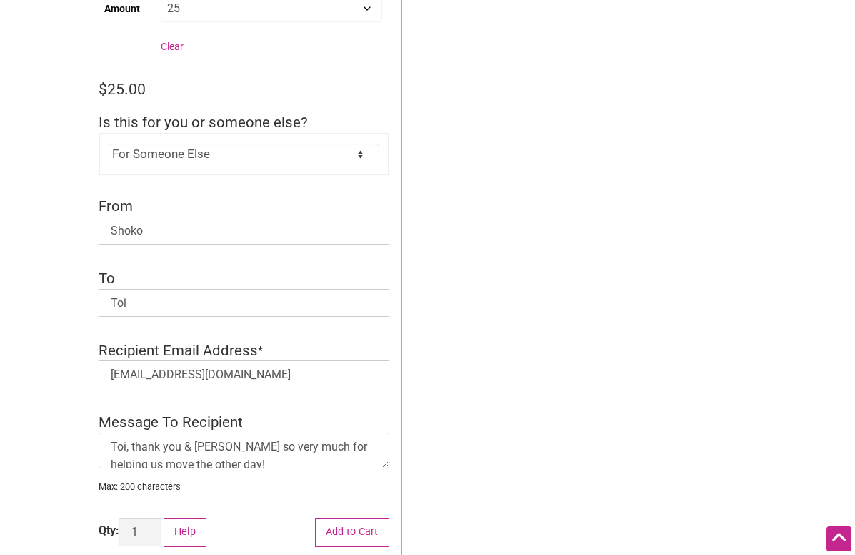
click at [237, 449] on textarea "Toi, thank you & Sam so very much for helping us move the other day! Check out …" at bounding box center [244, 450] width 291 height 36
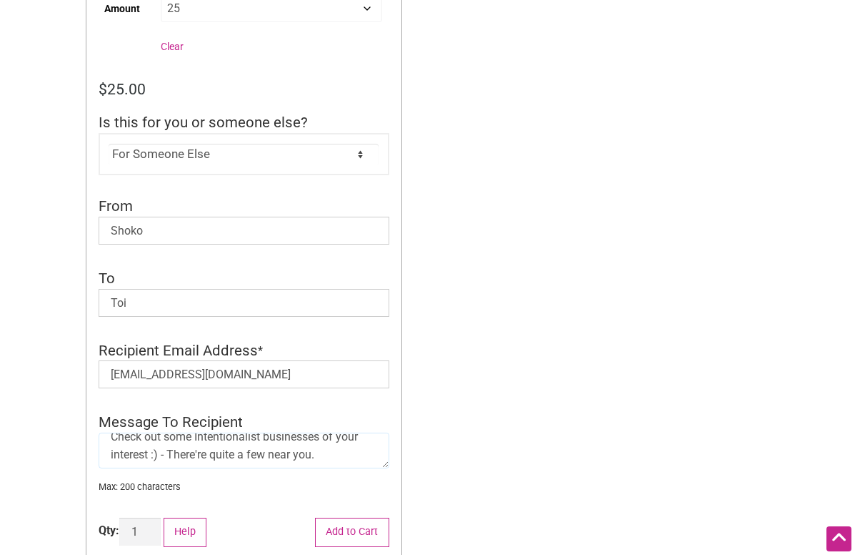
click at [336, 458] on textarea "Toi, thank you & Sam so much for helping us move the other day! Check out some …" at bounding box center [244, 450] width 291 height 36
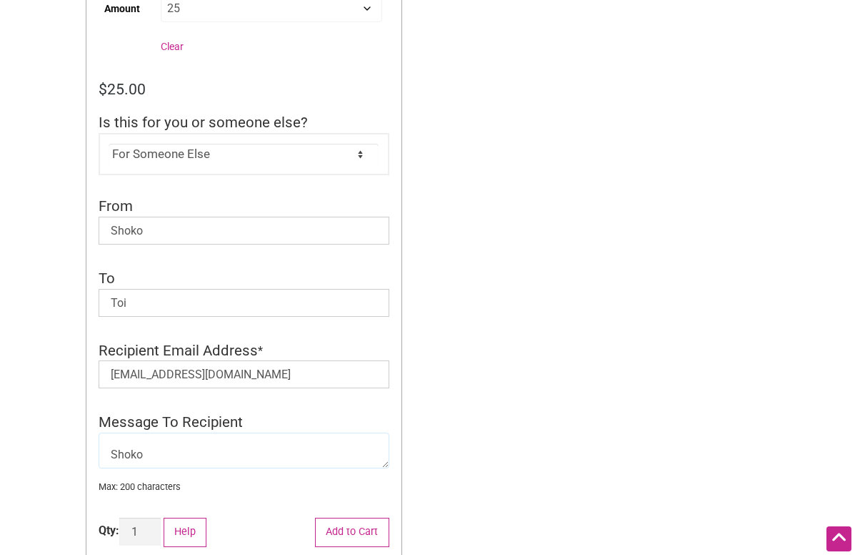
scroll to position [86, 0]
type textarea "Toi, thank you & Sam so much for helping us move the other day! Check out some …"
click at [379, 527] on button "Add to Cart" at bounding box center [352, 531] width 74 height 29
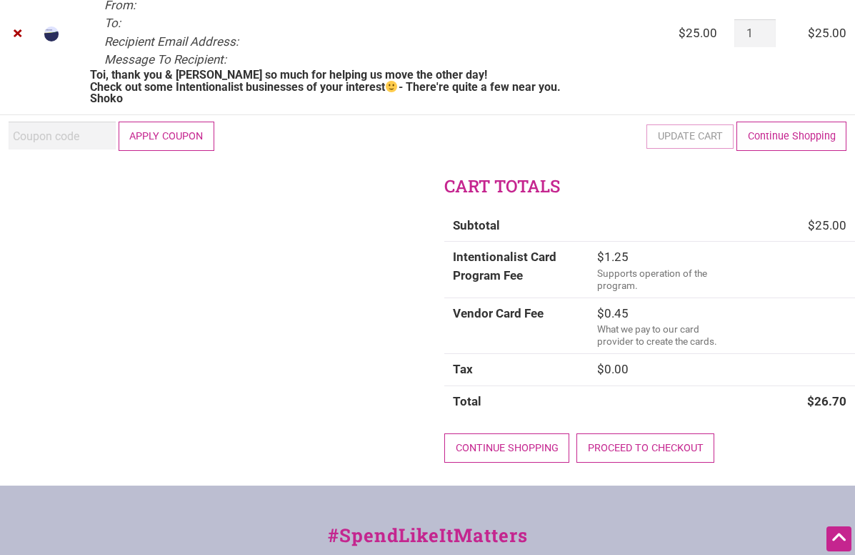
scroll to position [264, 0]
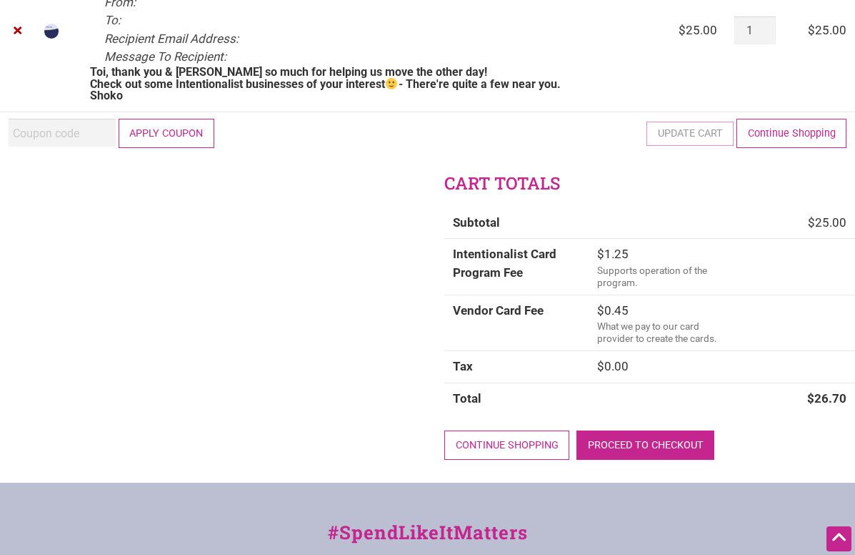
click at [597, 445] on link "Proceed to checkout" at bounding box center [646, 444] width 138 height 29
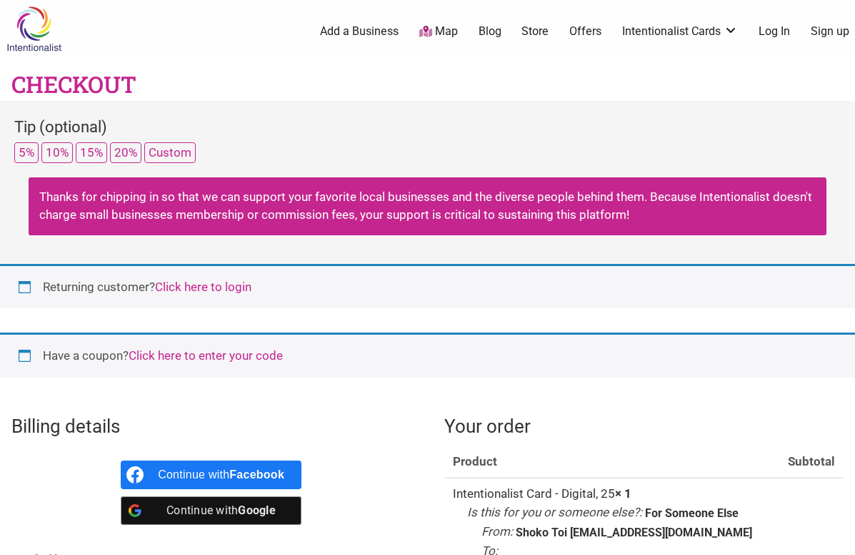
select select "WA"
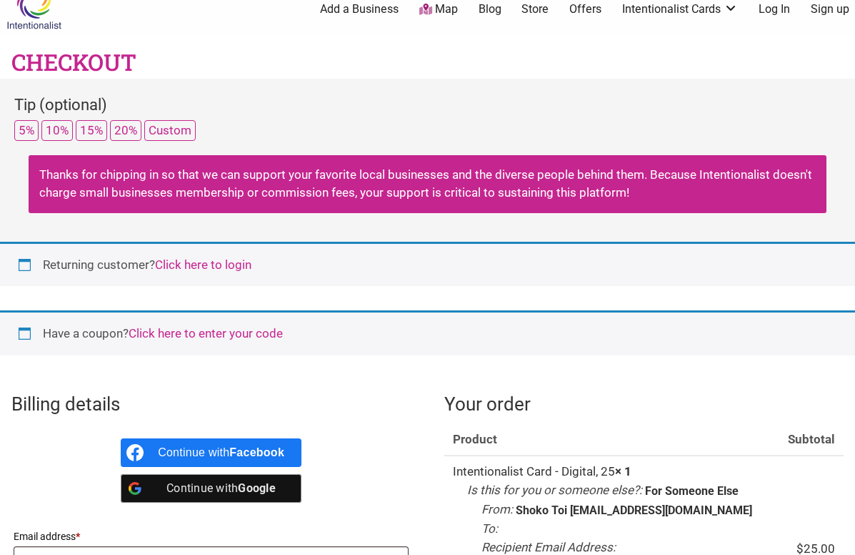
click at [230, 266] on link "Click here to login" at bounding box center [203, 264] width 96 height 14
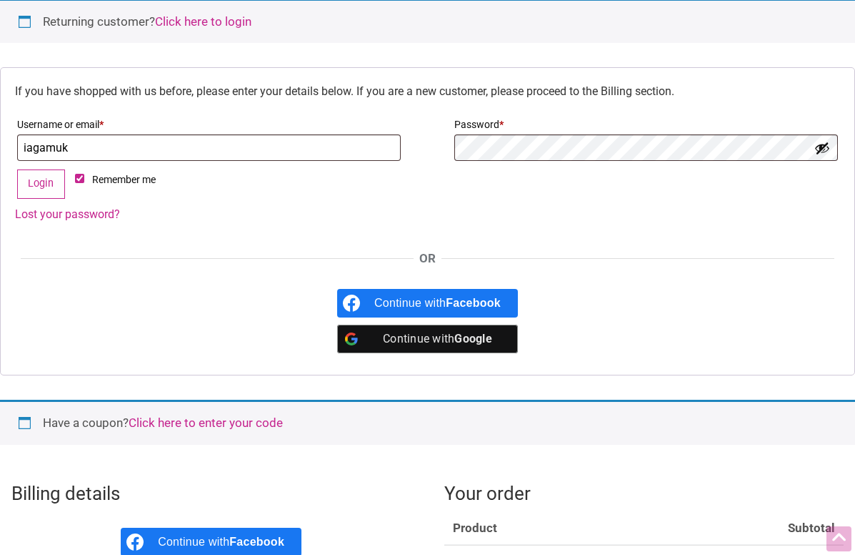
scroll to position [297, 0]
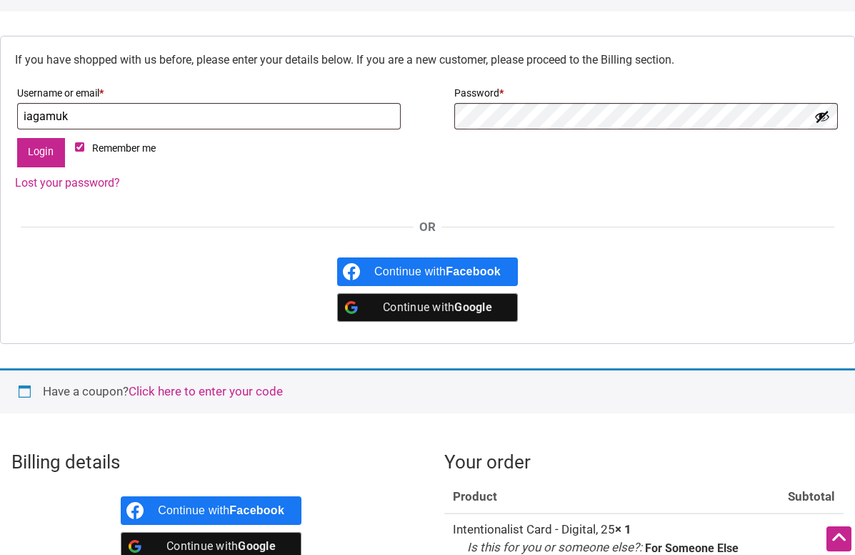
click at [27, 149] on button "Login" at bounding box center [41, 152] width 48 height 29
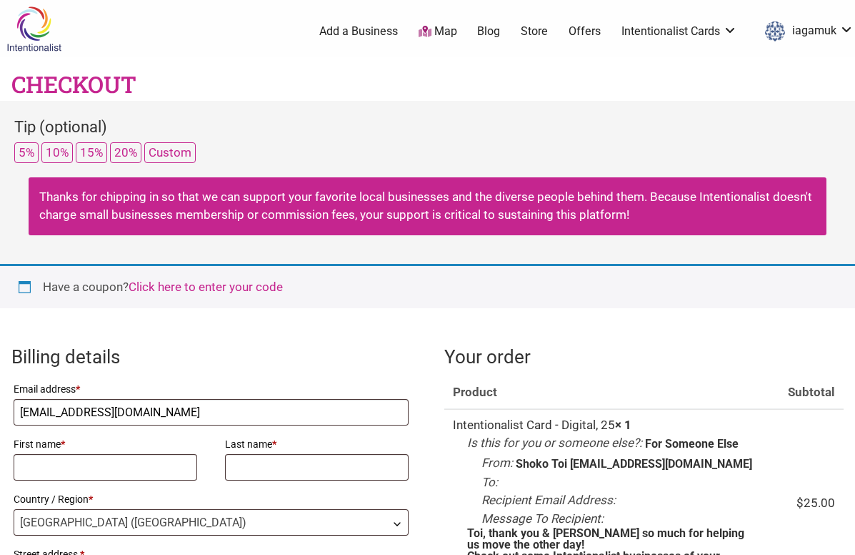
select select "WA"
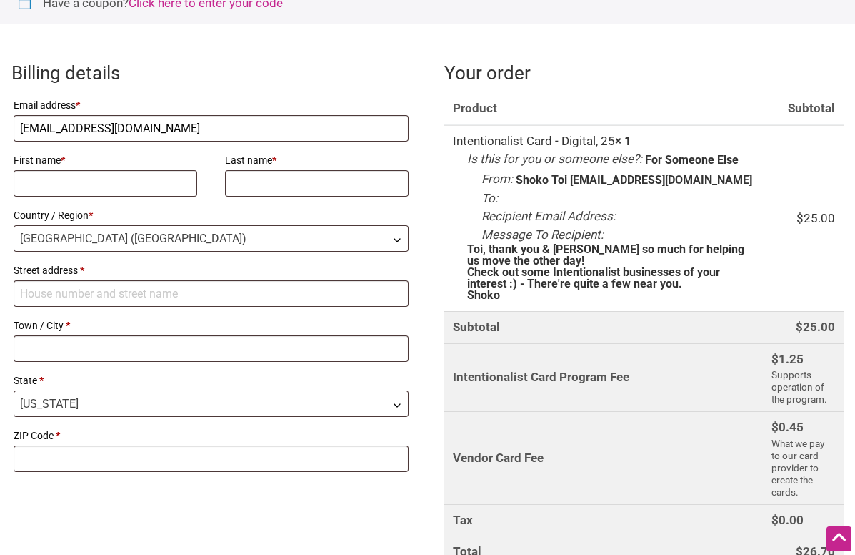
scroll to position [289, 0]
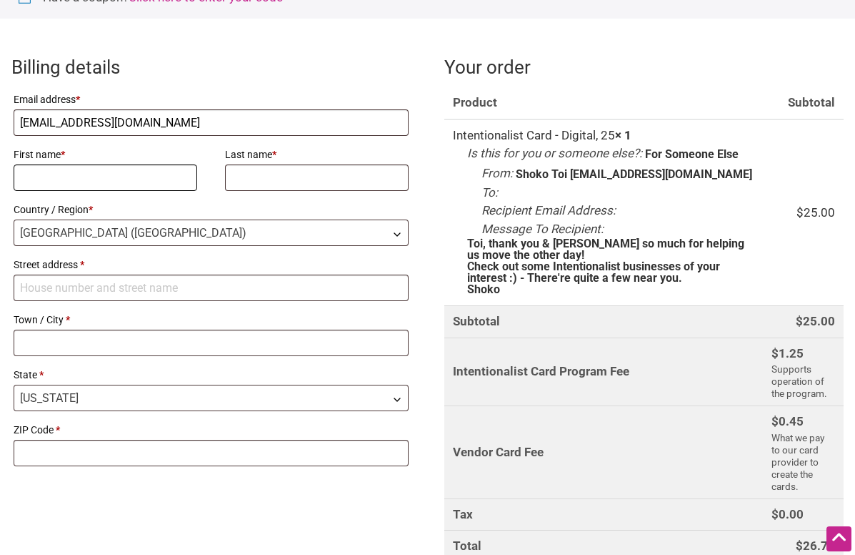
click at [184, 178] on input "First name *" at bounding box center [106, 177] width 184 height 26
type input "Shoko"
type input "Kumagai"
click at [123, 279] on input "Street address *" at bounding box center [211, 287] width 395 height 26
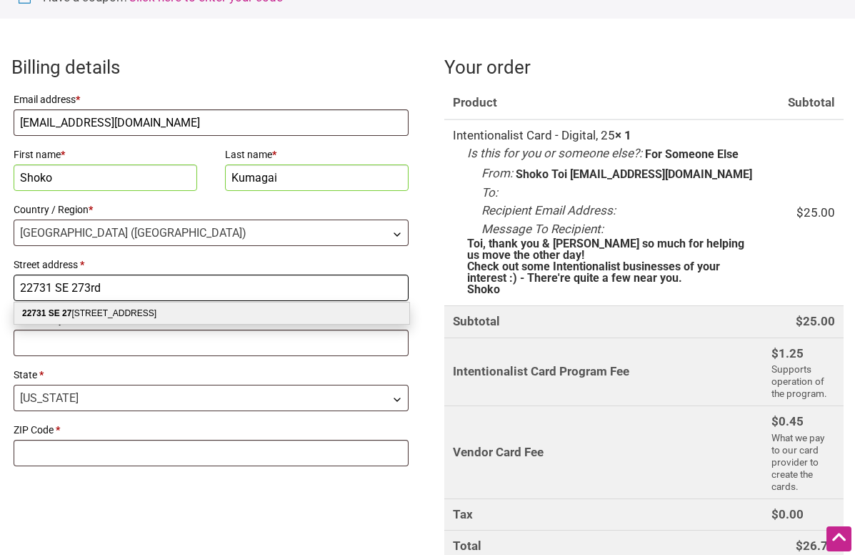
type input "22731 SE 273rd"
click at [136, 315] on div "22731 SE 27 3rd St Maple Valley WA 98038-8124" at bounding box center [211, 312] width 395 height 21
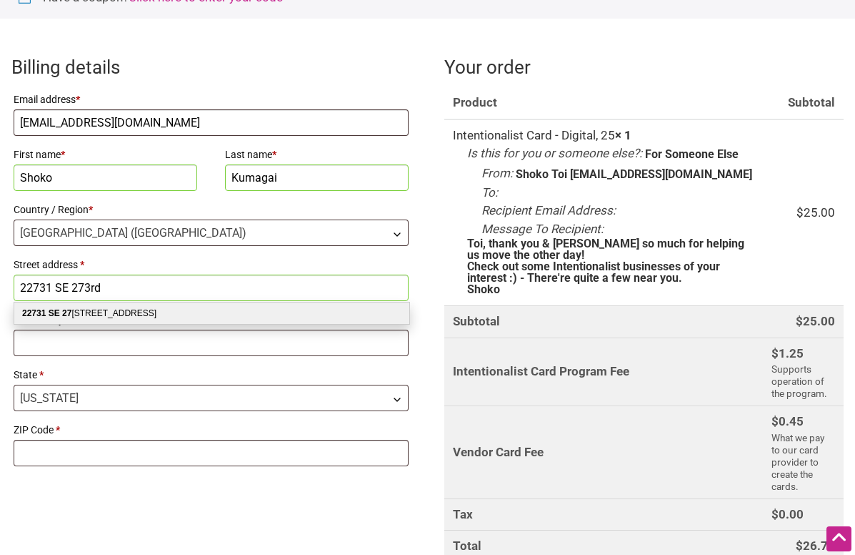
select select "US"
type input "[STREET_ADDRESS]"
type input "Maple Valley"
type input "98038-8124"
select select "WA"
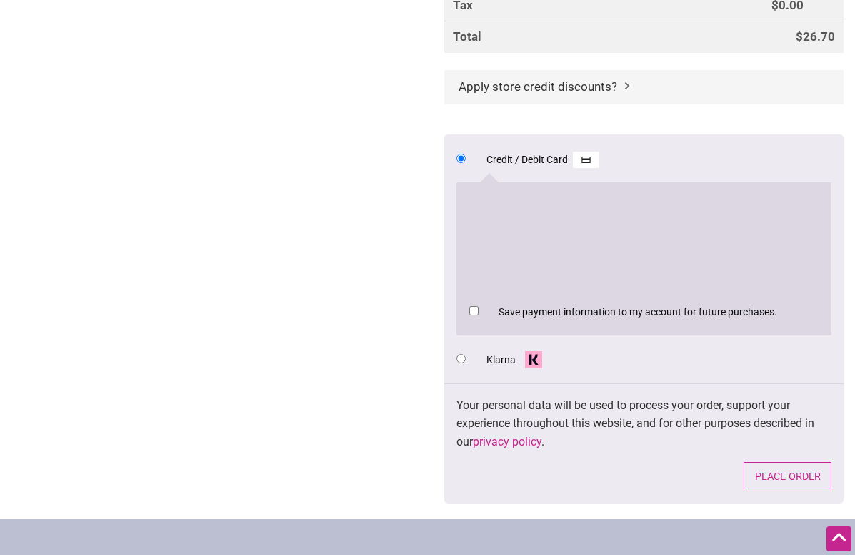
scroll to position [796, 0]
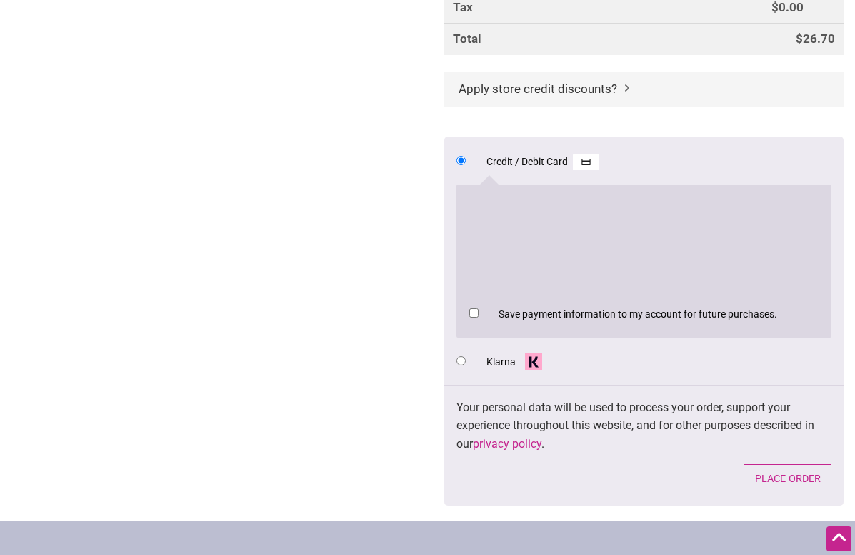
click at [412, 197] on div "Billing details Email address * kuma_shoko@yahoo.com First name * Shoko Last na…" at bounding box center [427, 28] width 855 height 985
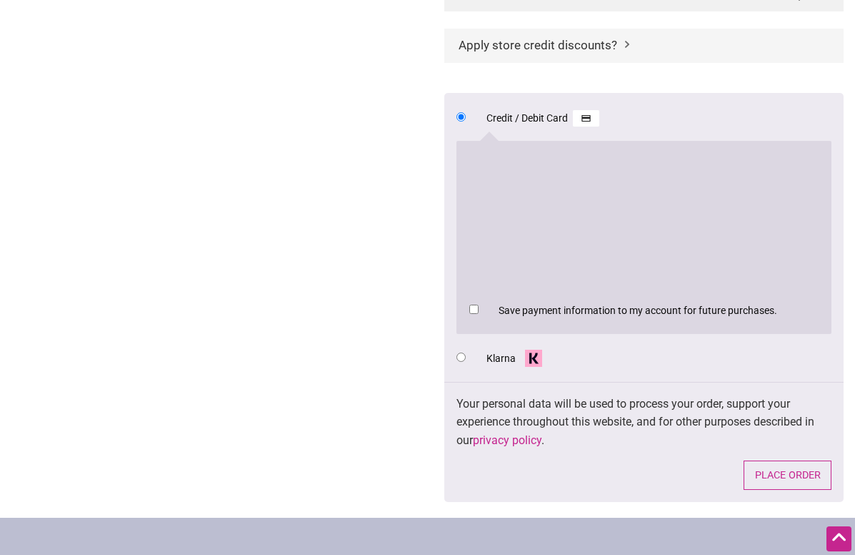
scroll to position [878, 0]
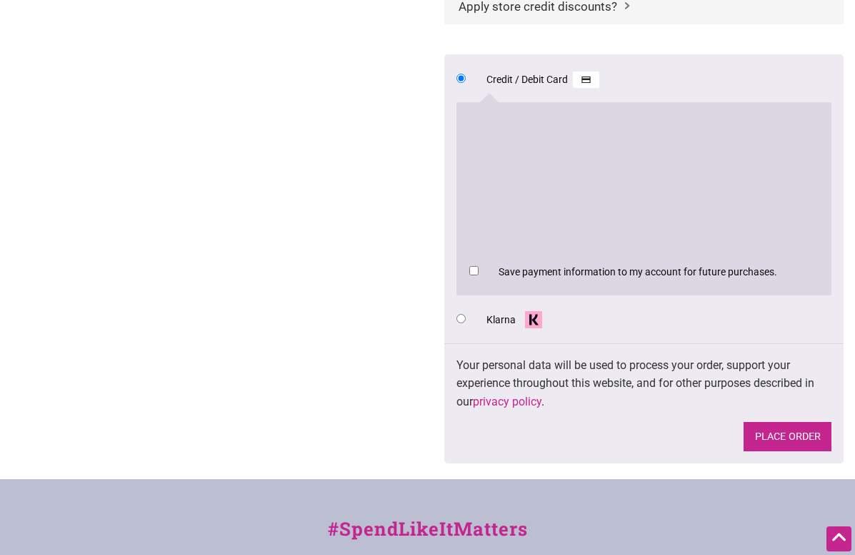
click at [785, 434] on button "Place order" at bounding box center [788, 436] width 88 height 29
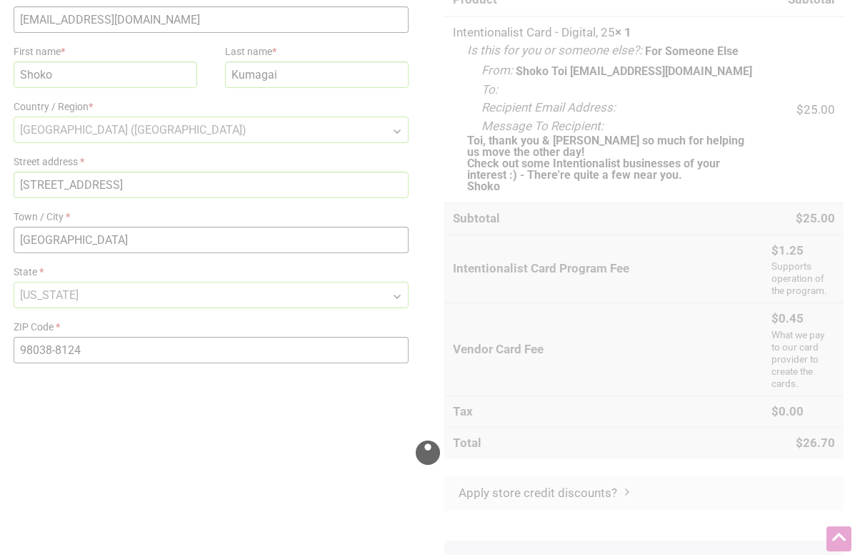
scroll to position [365, 0]
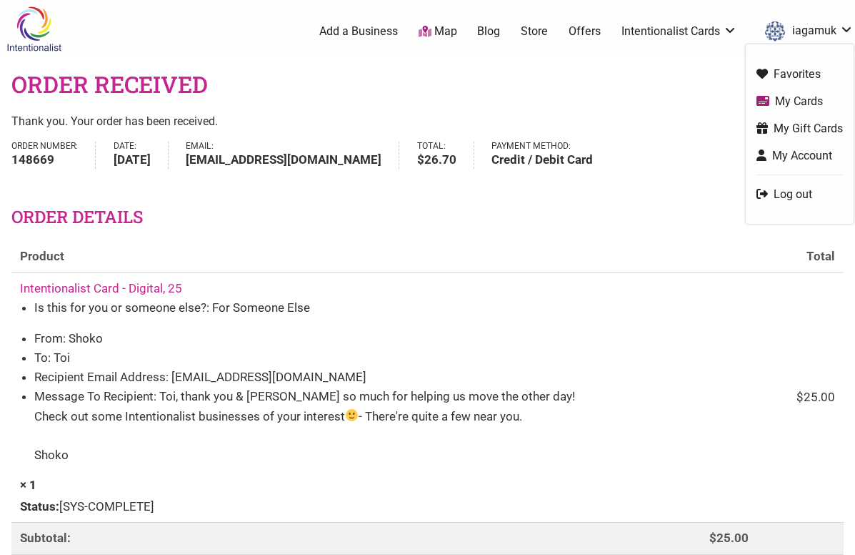
click at [801, 96] on link "My Cards" at bounding box center [800, 101] width 86 height 16
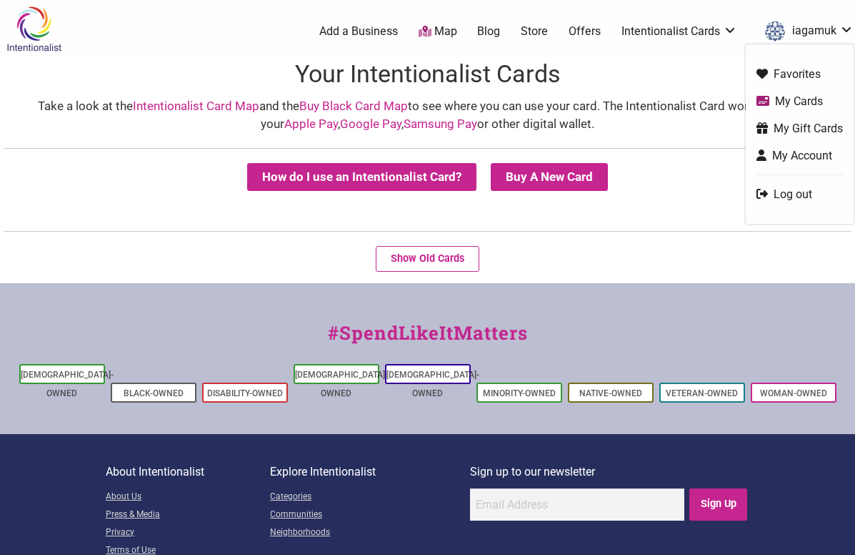
click at [788, 193] on link "Log out" at bounding box center [800, 194] width 86 height 16
